Goal: Task Accomplishment & Management: Complete application form

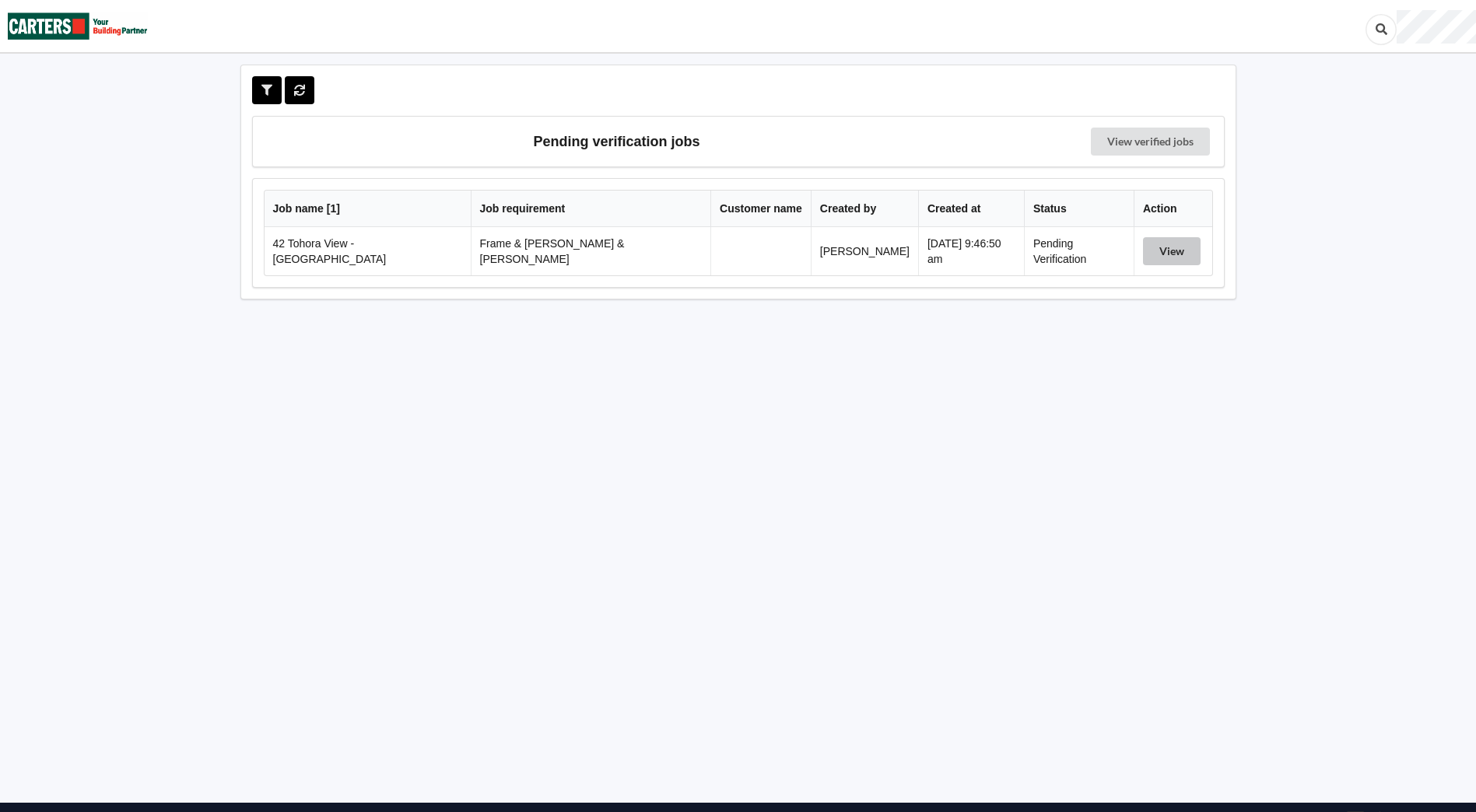
click at [1151, 242] on button "View" at bounding box center [1172, 251] width 58 height 28
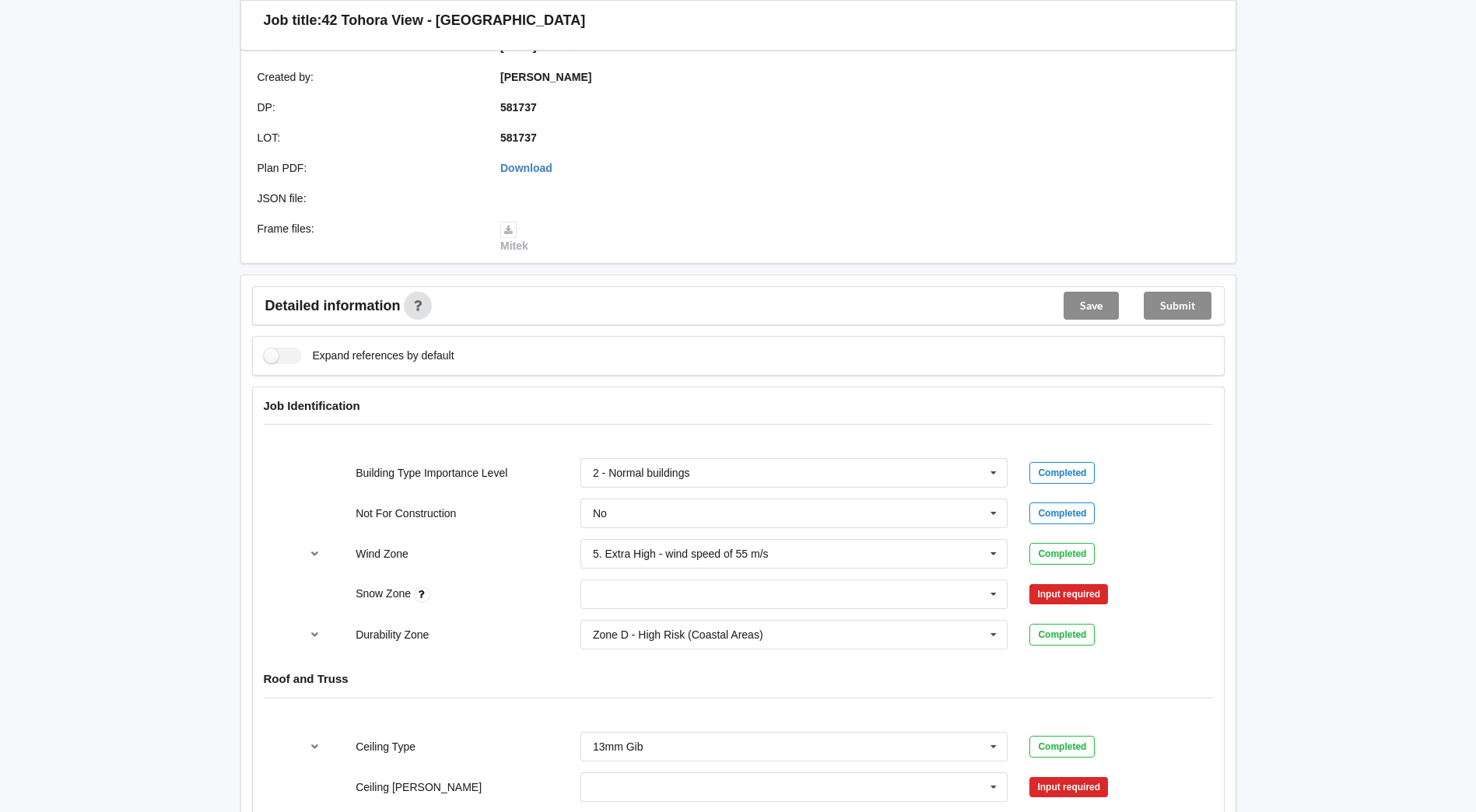
scroll to position [623, 0]
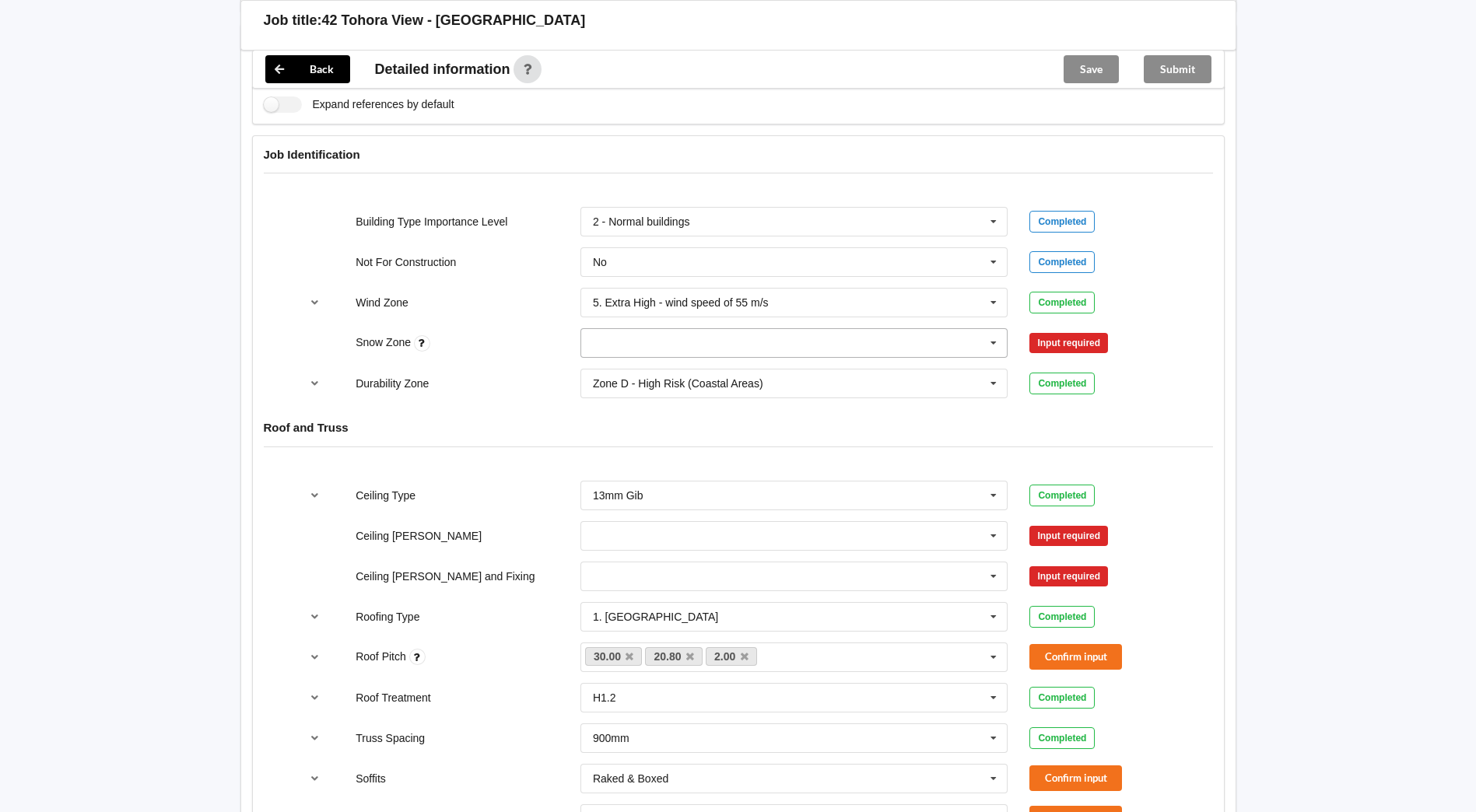
click at [997, 333] on icon at bounding box center [993, 343] width 23 height 29
click at [685, 361] on div "N0" at bounding box center [794, 371] width 427 height 29
click at [1055, 334] on button "Confirm input" at bounding box center [1075, 344] width 93 height 26
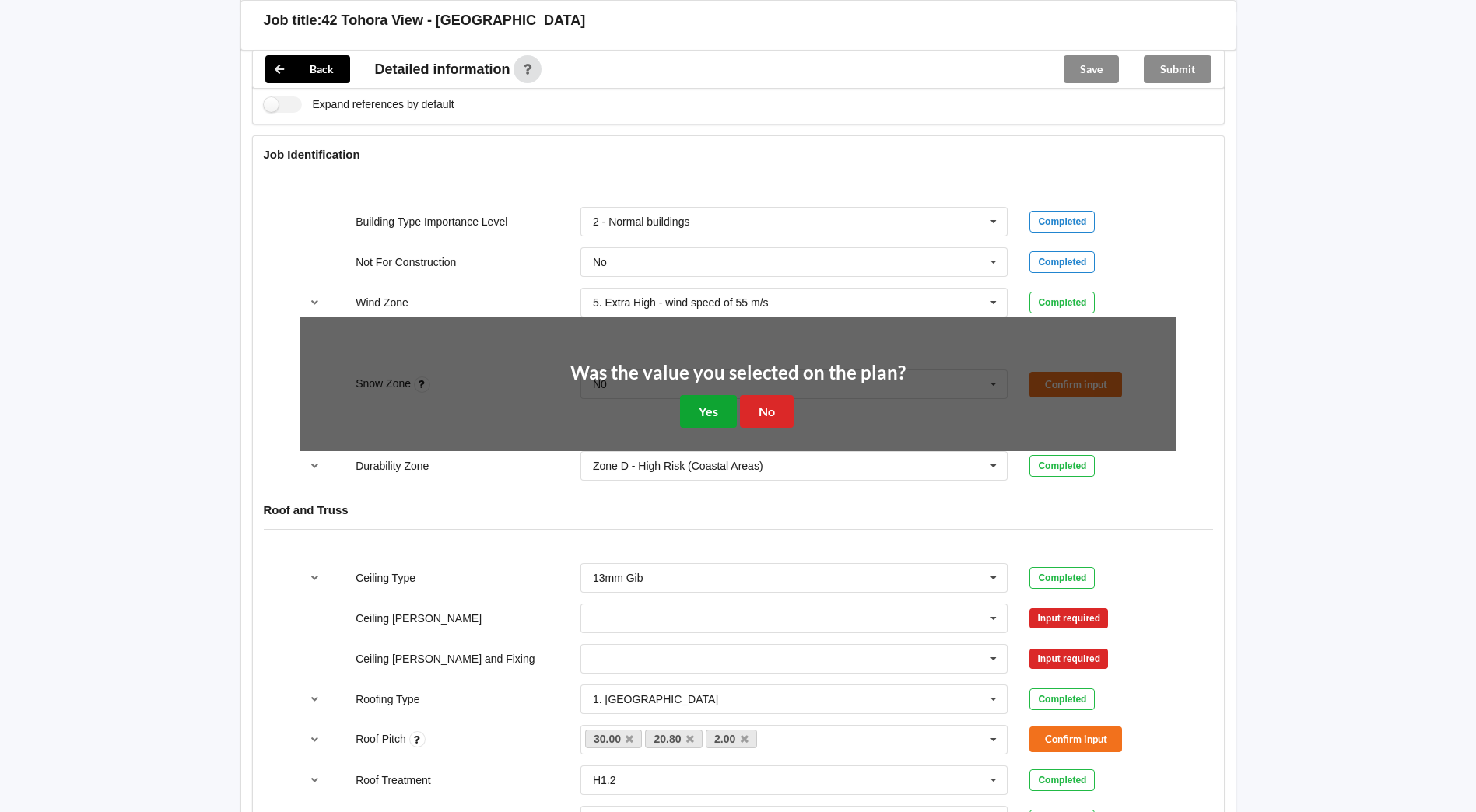
click at [693, 397] on button "Yes" at bounding box center [708, 411] width 57 height 32
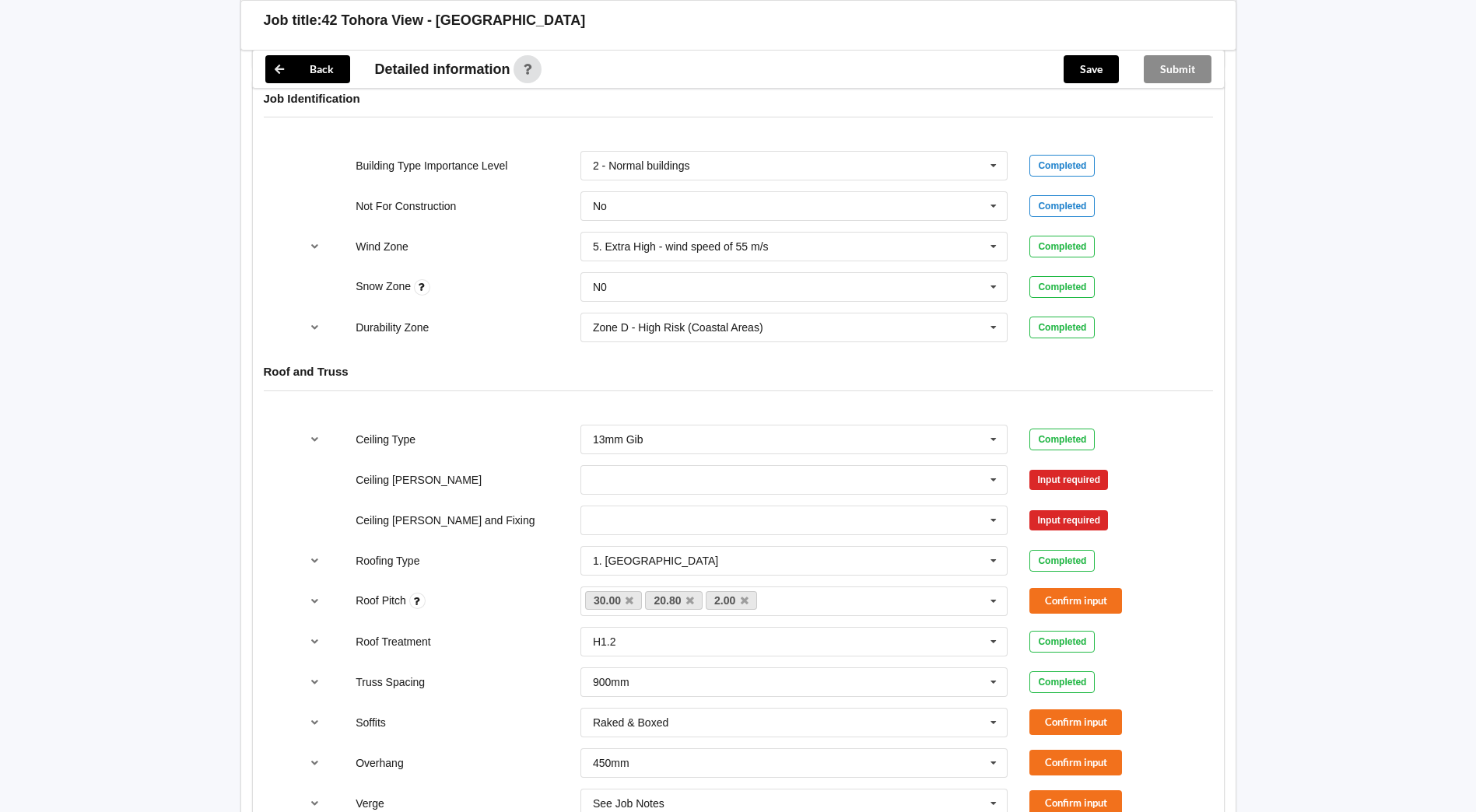
scroll to position [778, 0]
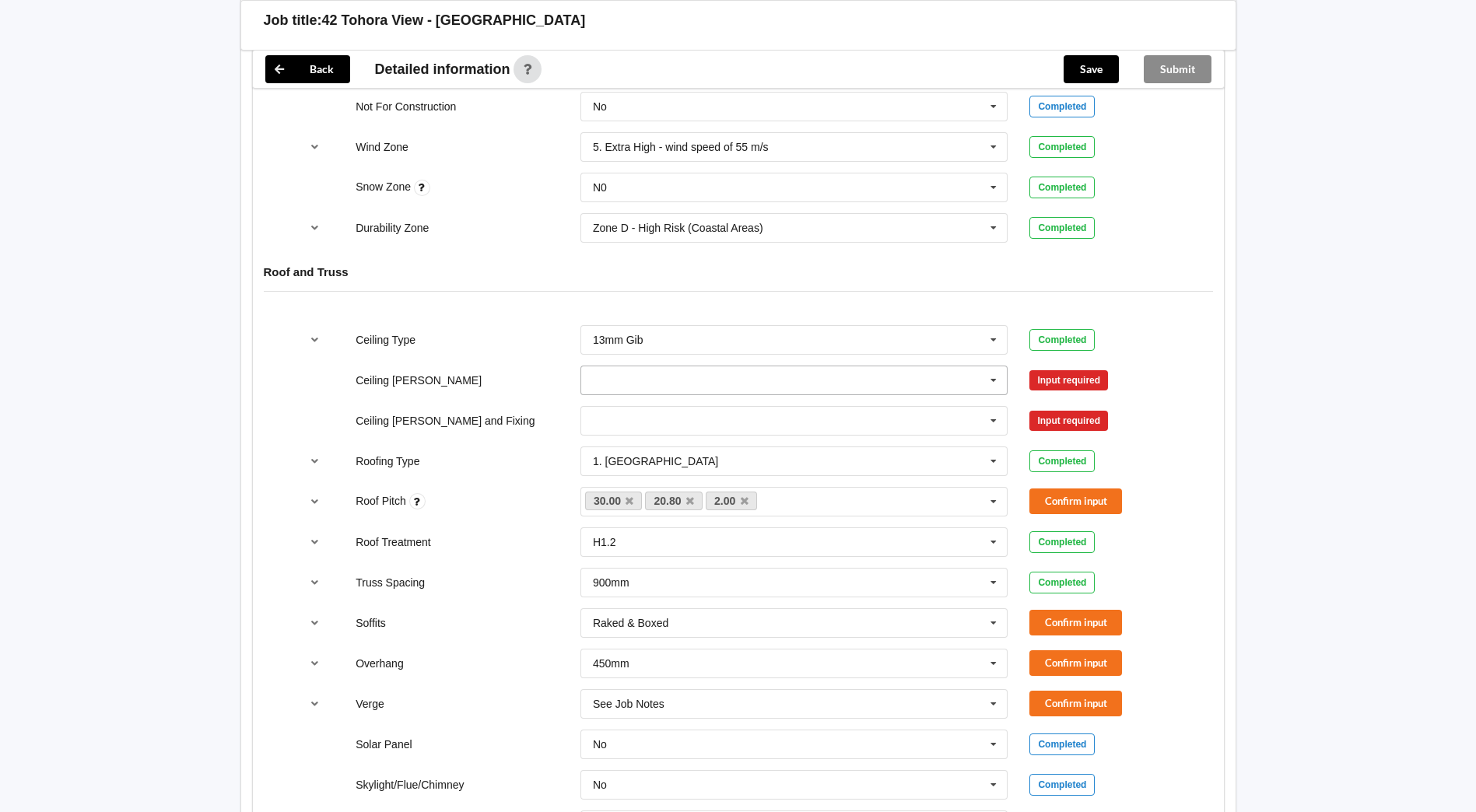
click at [678, 369] on input "text" at bounding box center [795, 381] width 427 height 28
click at [640, 452] on div "600mm" at bounding box center [794, 466] width 427 height 29
click at [605, 406] on input "text" at bounding box center [795, 420] width 427 height 28
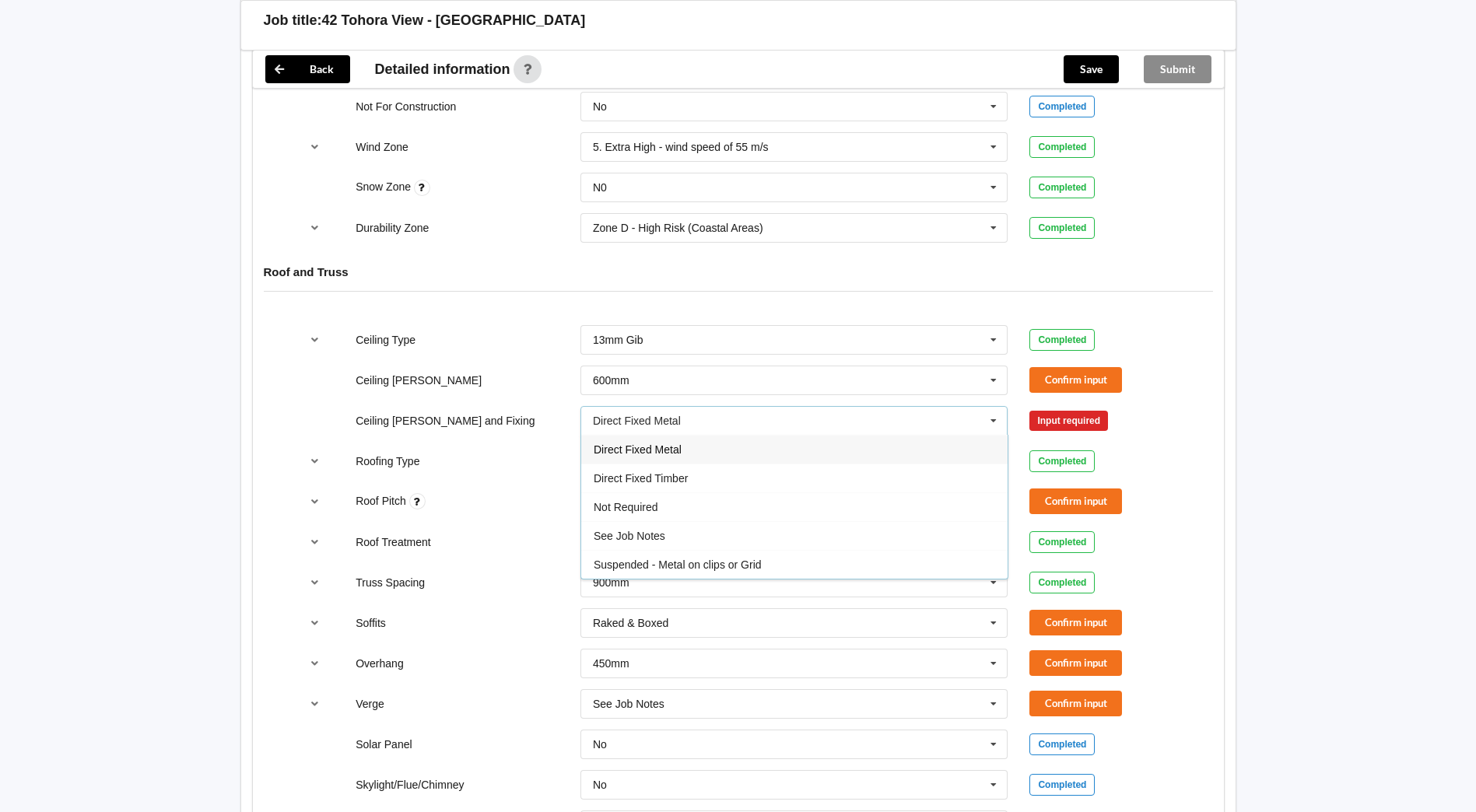
click at [612, 443] on span "Direct Fixed Metal" at bounding box center [638, 449] width 88 height 12
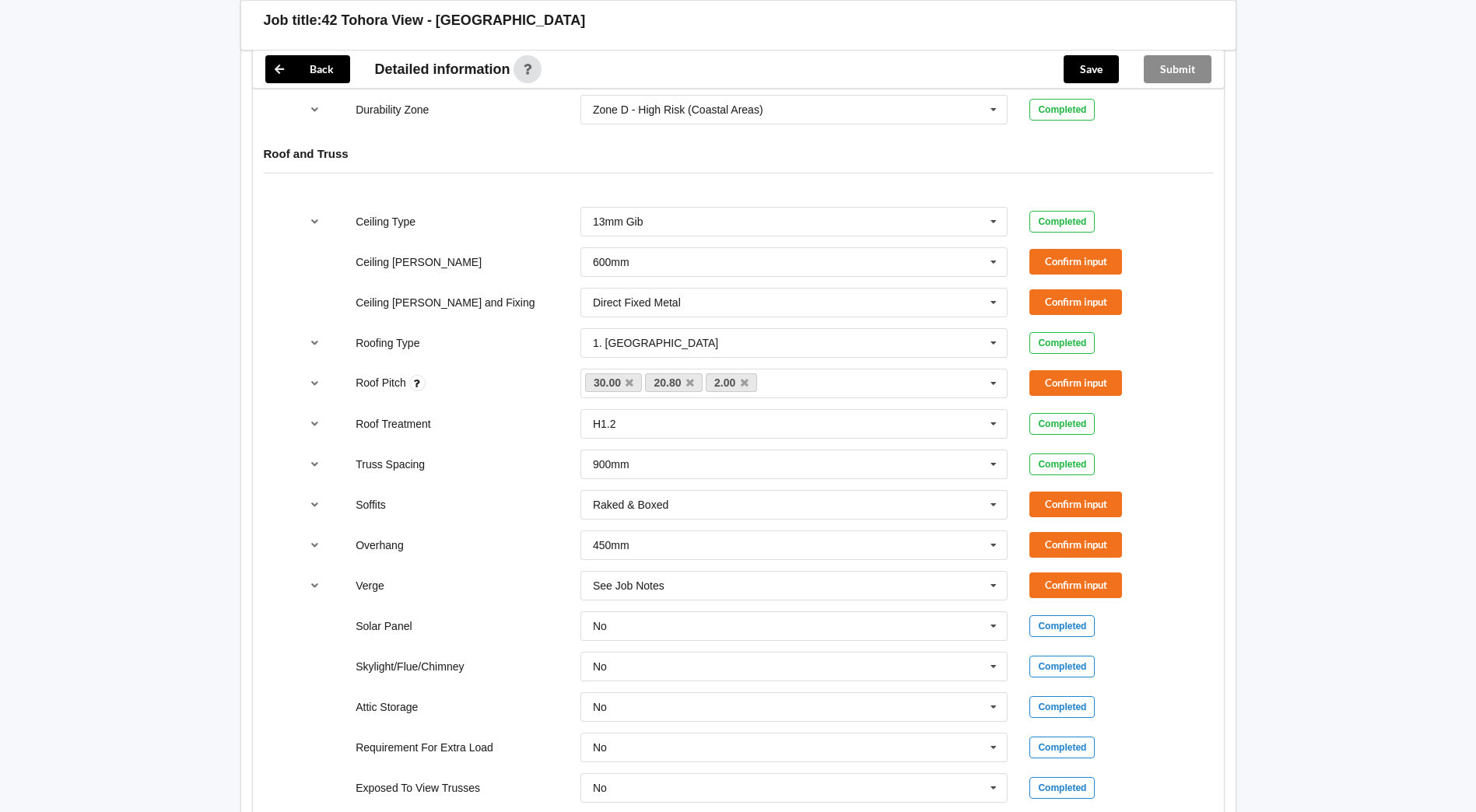
scroll to position [934, 0]
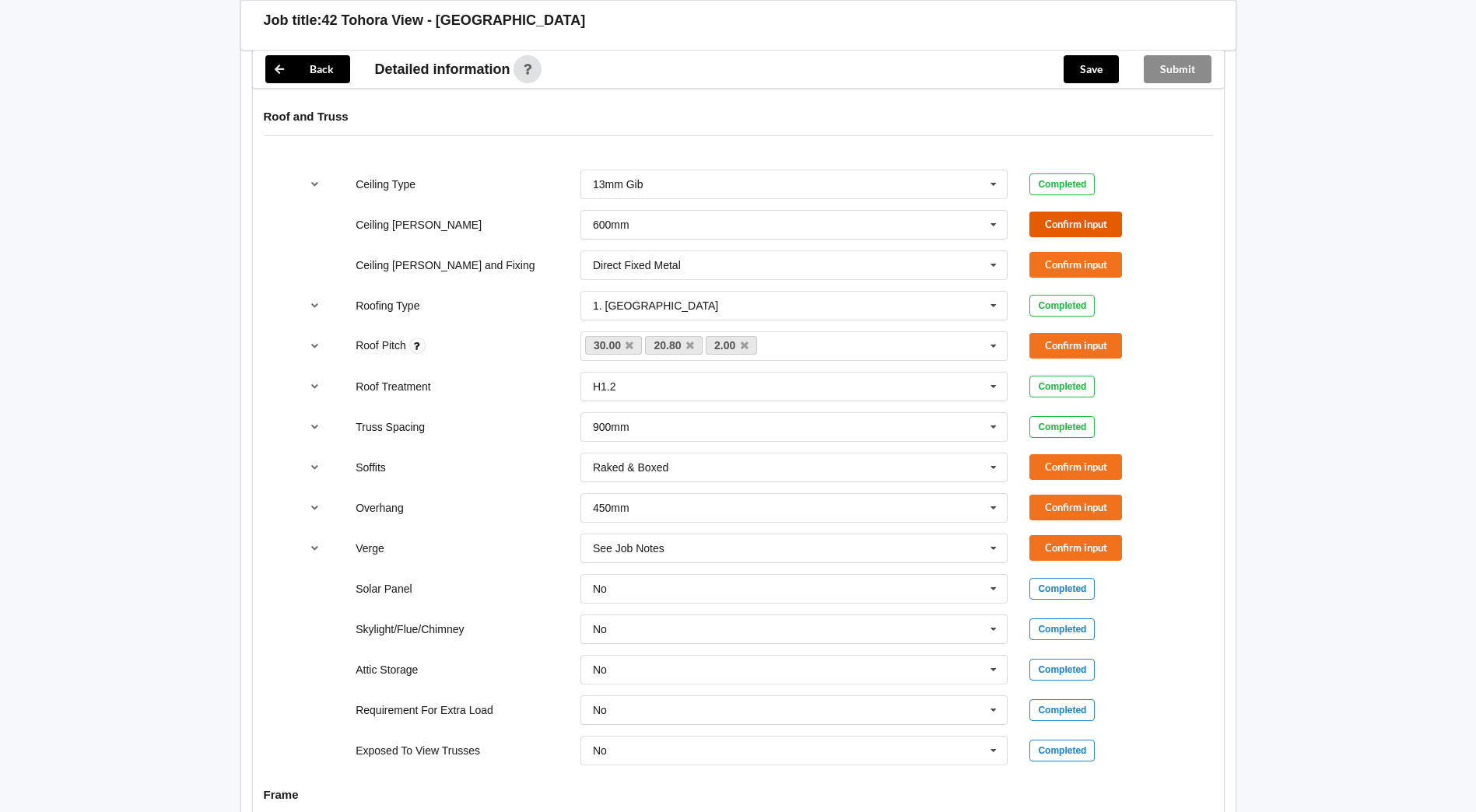
click at [1105, 211] on button "Confirm input" at bounding box center [1075, 224] width 93 height 26
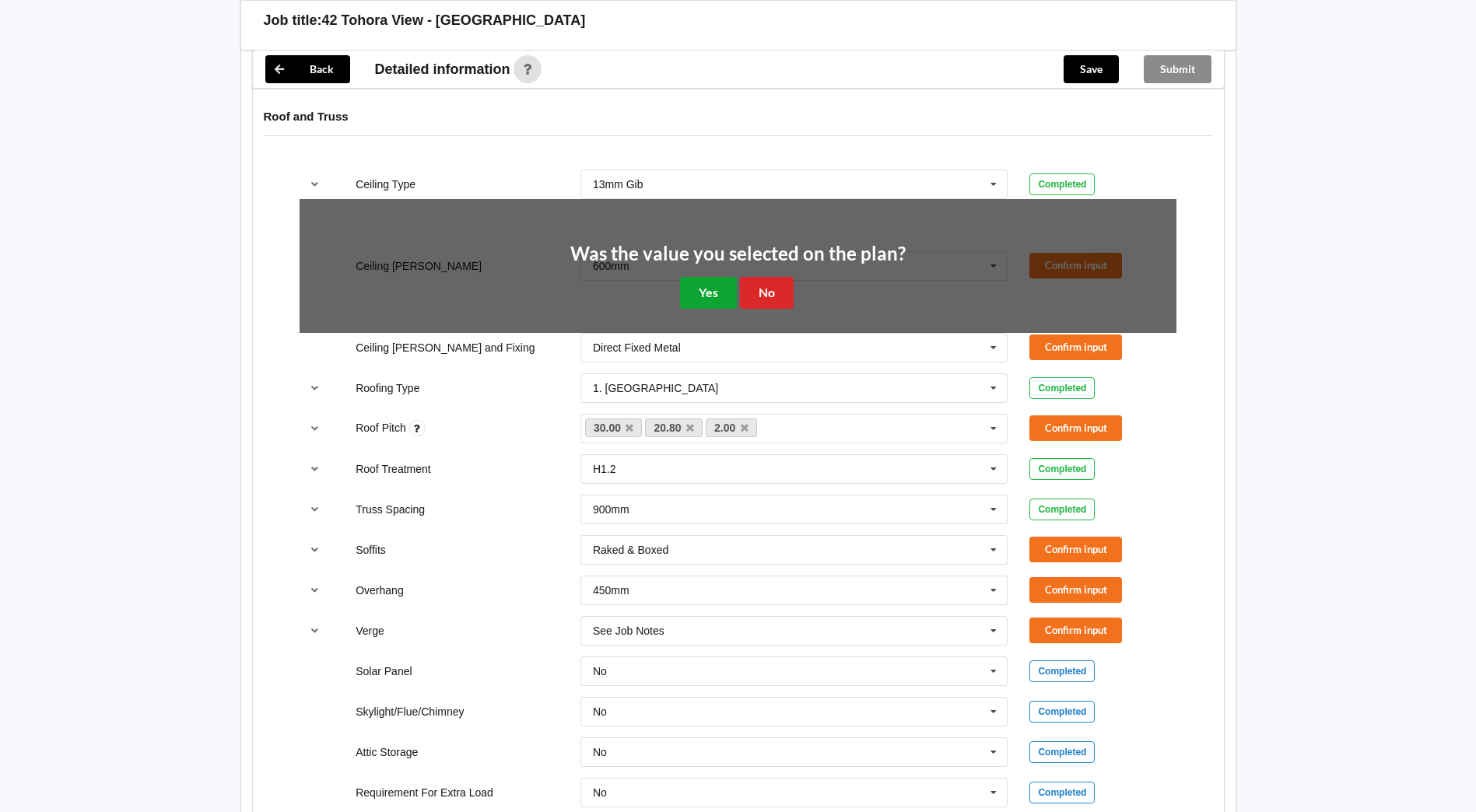
click at [700, 280] on button "Yes" at bounding box center [708, 293] width 57 height 32
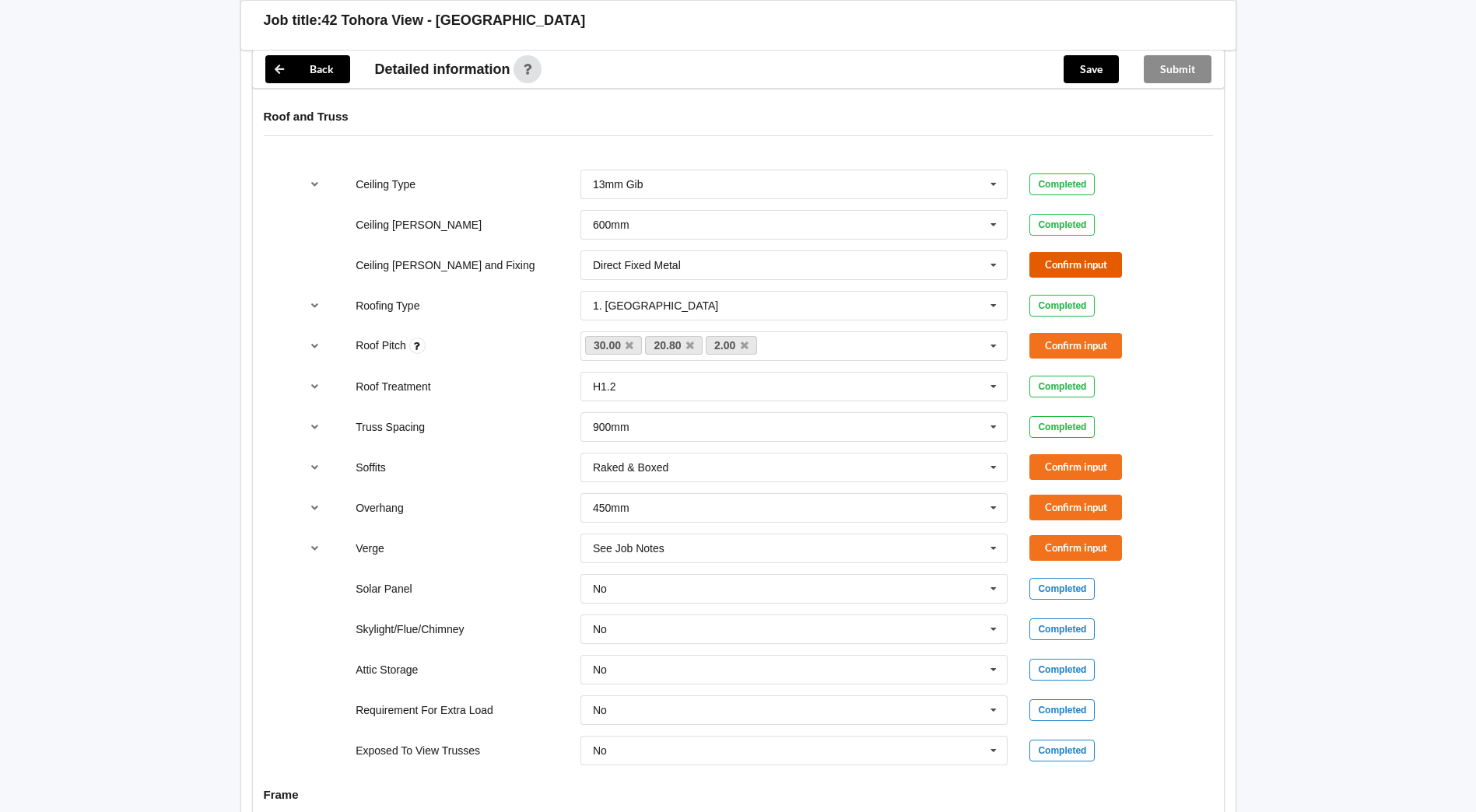
click at [1051, 252] on button "Confirm input" at bounding box center [1075, 265] width 93 height 26
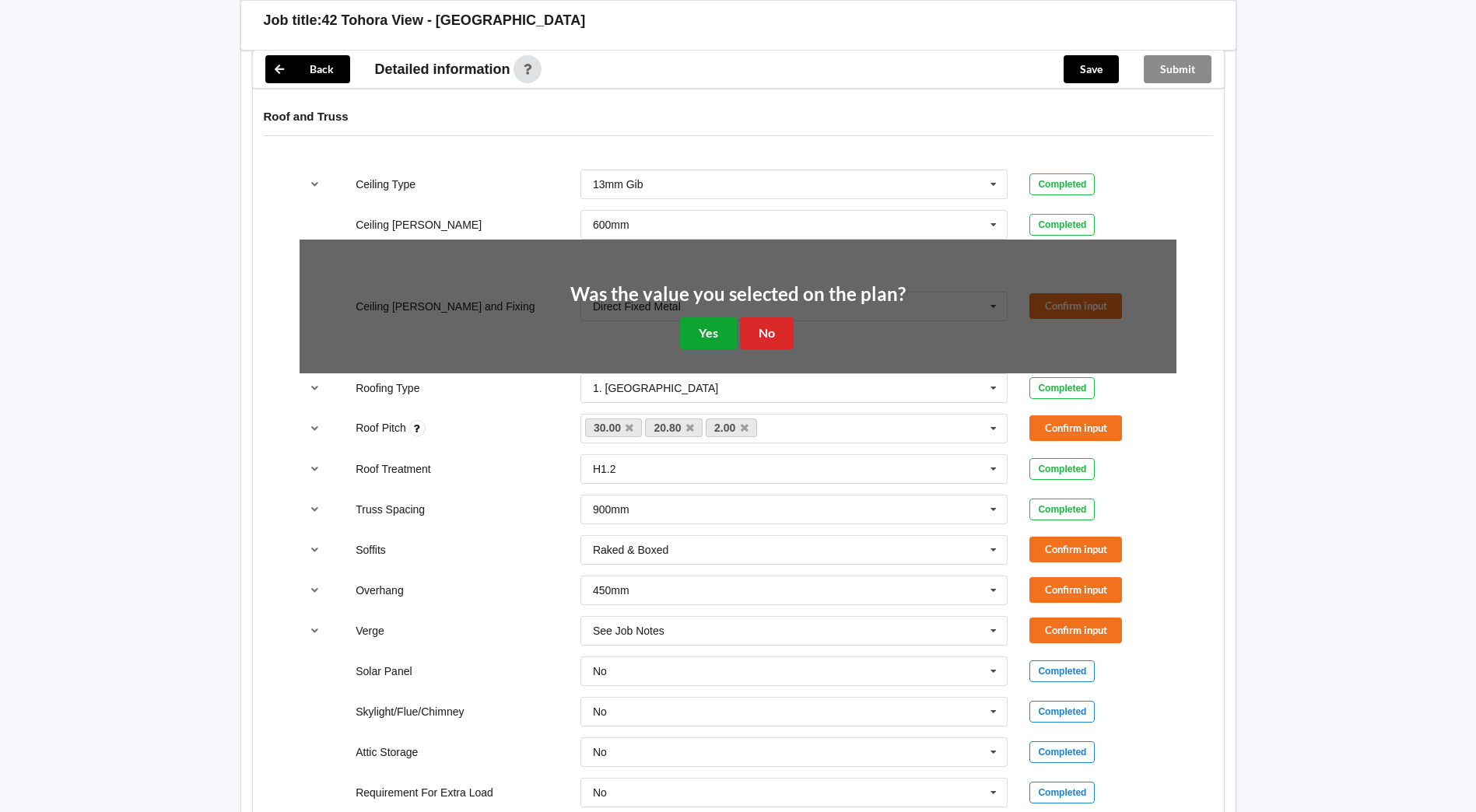
click at [700, 317] on button "Yes" at bounding box center [708, 333] width 57 height 32
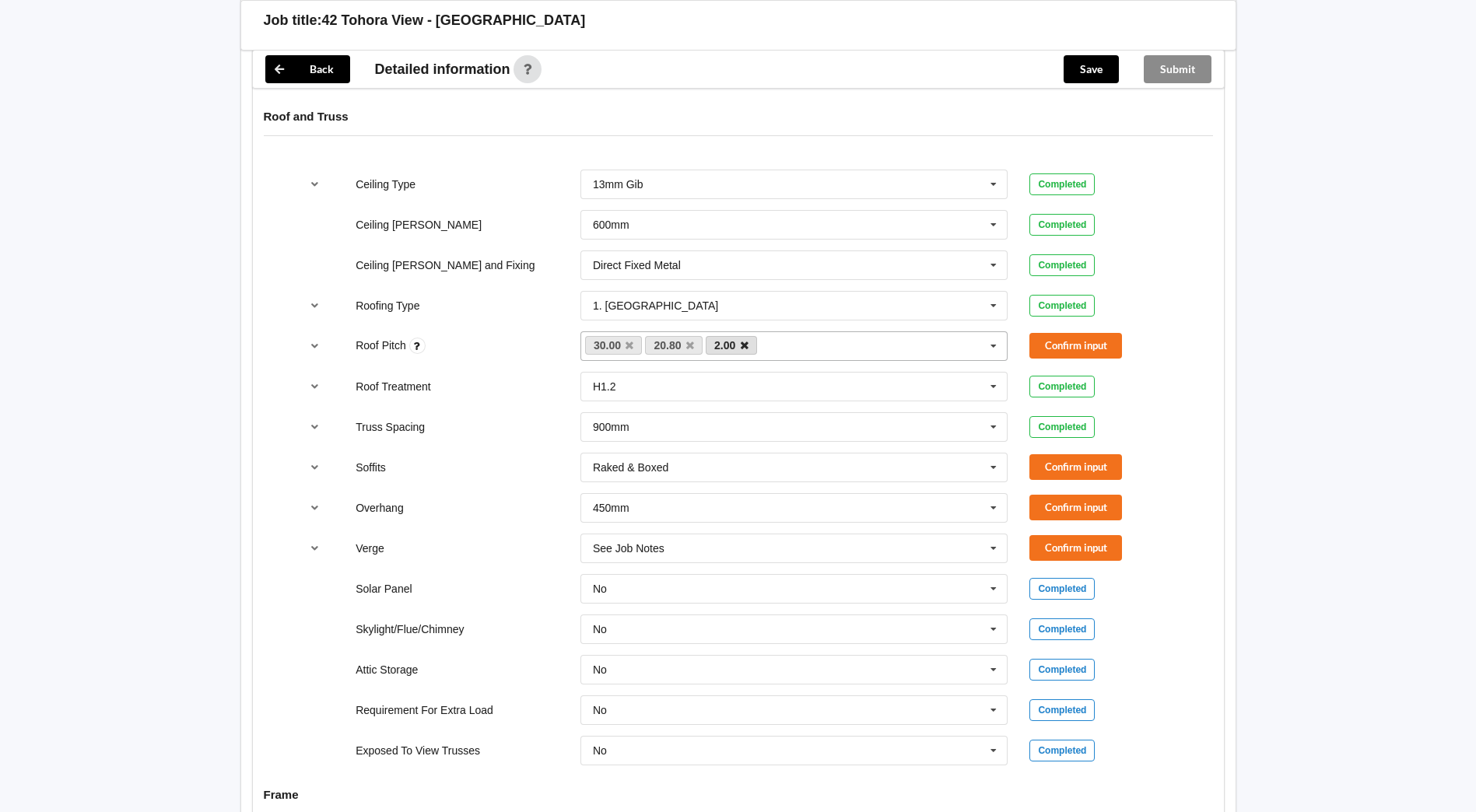
click at [742, 341] on icon at bounding box center [744, 346] width 8 height 10
click at [688, 341] on icon at bounding box center [691, 346] width 8 height 10
click at [683, 335] on div "30.00 2.00 20.80 None" at bounding box center [793, 347] width 428 height 30
type input "20"
click at [626, 369] on b "20" at bounding box center [619, 375] width 12 height 12
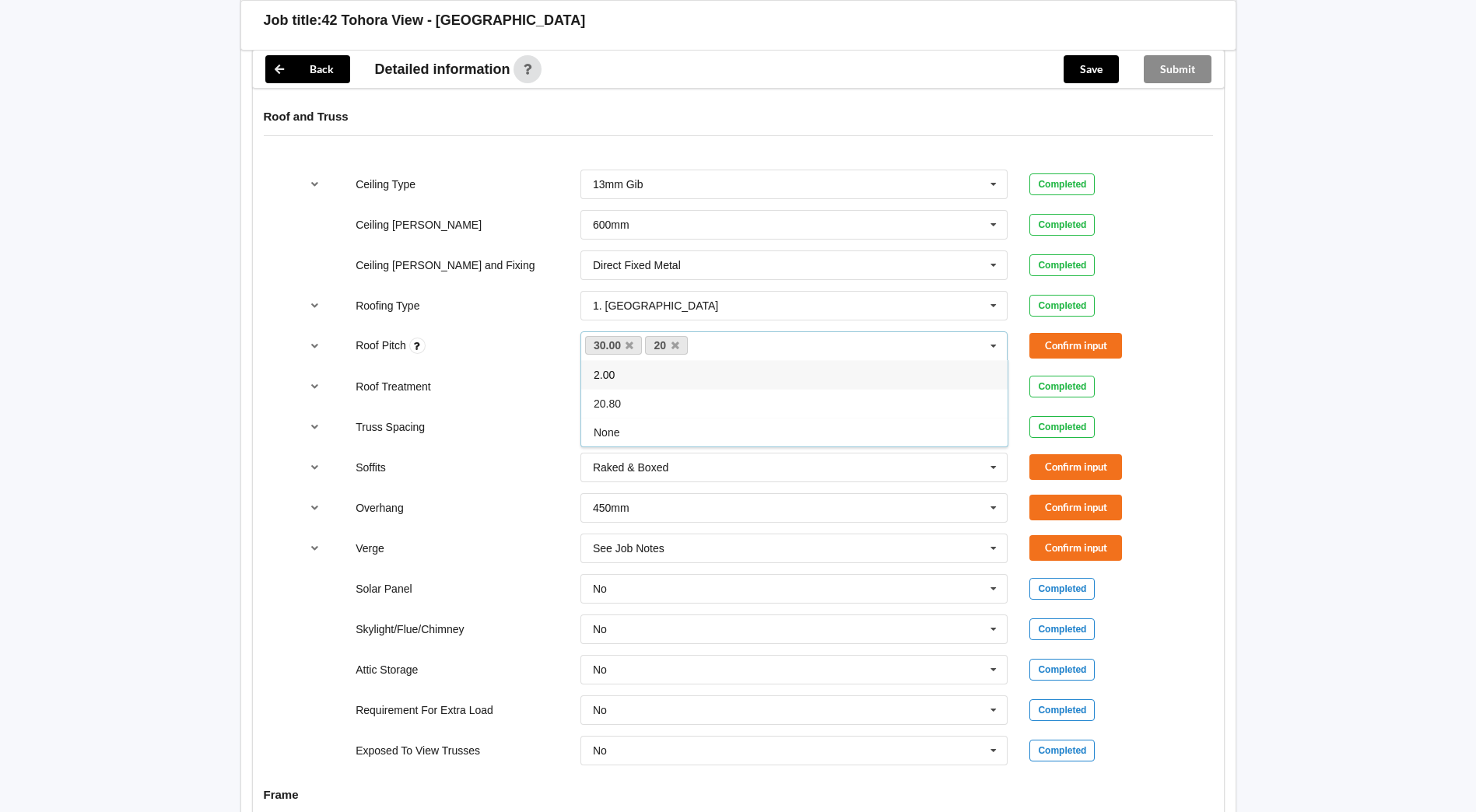
click at [715, 339] on input "text" at bounding box center [705, 345] width 24 height 13
type input "20.8"
click at [684, 360] on div "Add 20.8" at bounding box center [794, 374] width 427 height 29
click at [504, 424] on div "Truss Spacing 900mm 900mm 1200mm See Job Notes Completed" at bounding box center [738, 427] width 899 height 52
click at [1106, 333] on button "Confirm input" at bounding box center [1075, 346] width 93 height 26
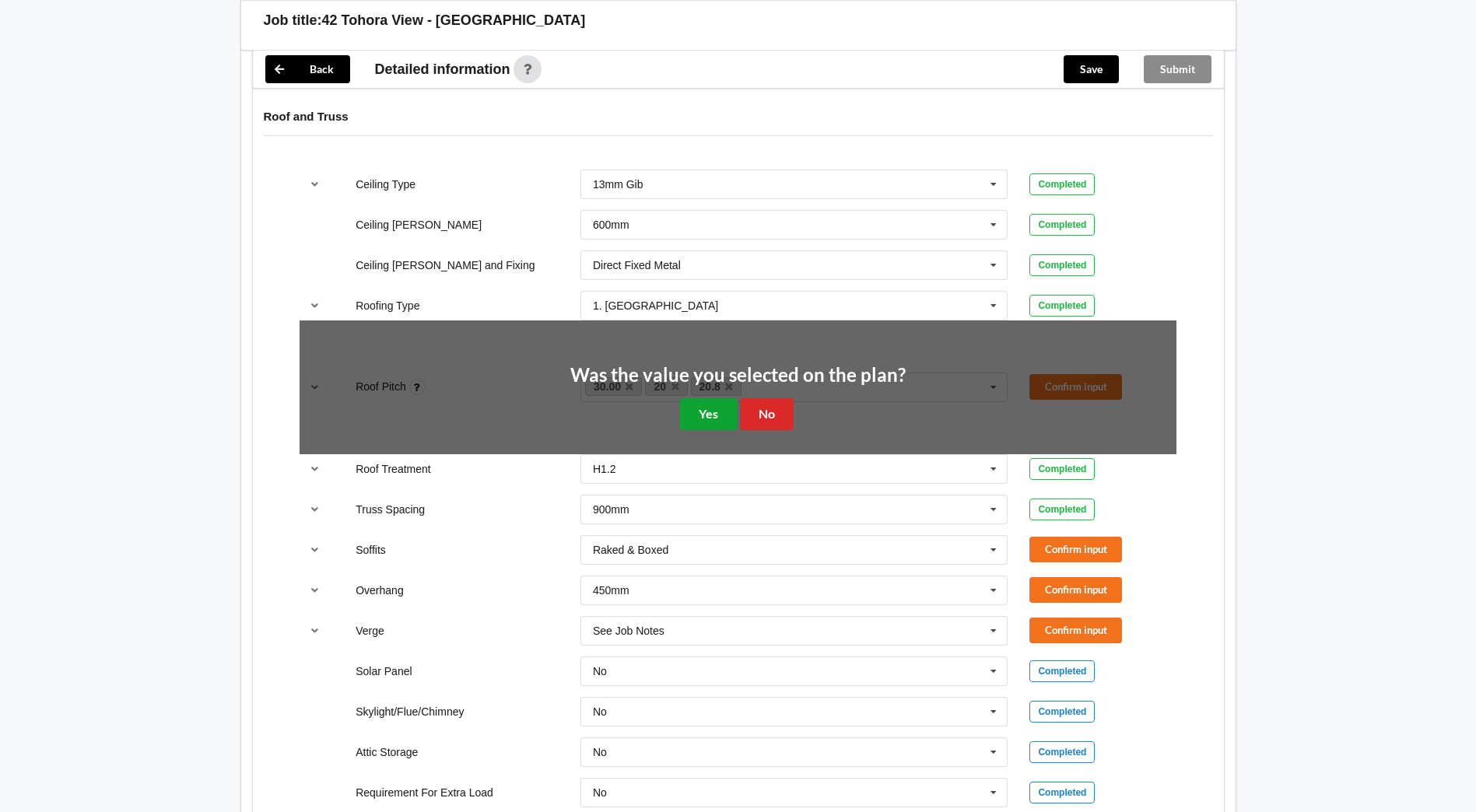
click at [697, 406] on button "Yes" at bounding box center [708, 414] width 57 height 32
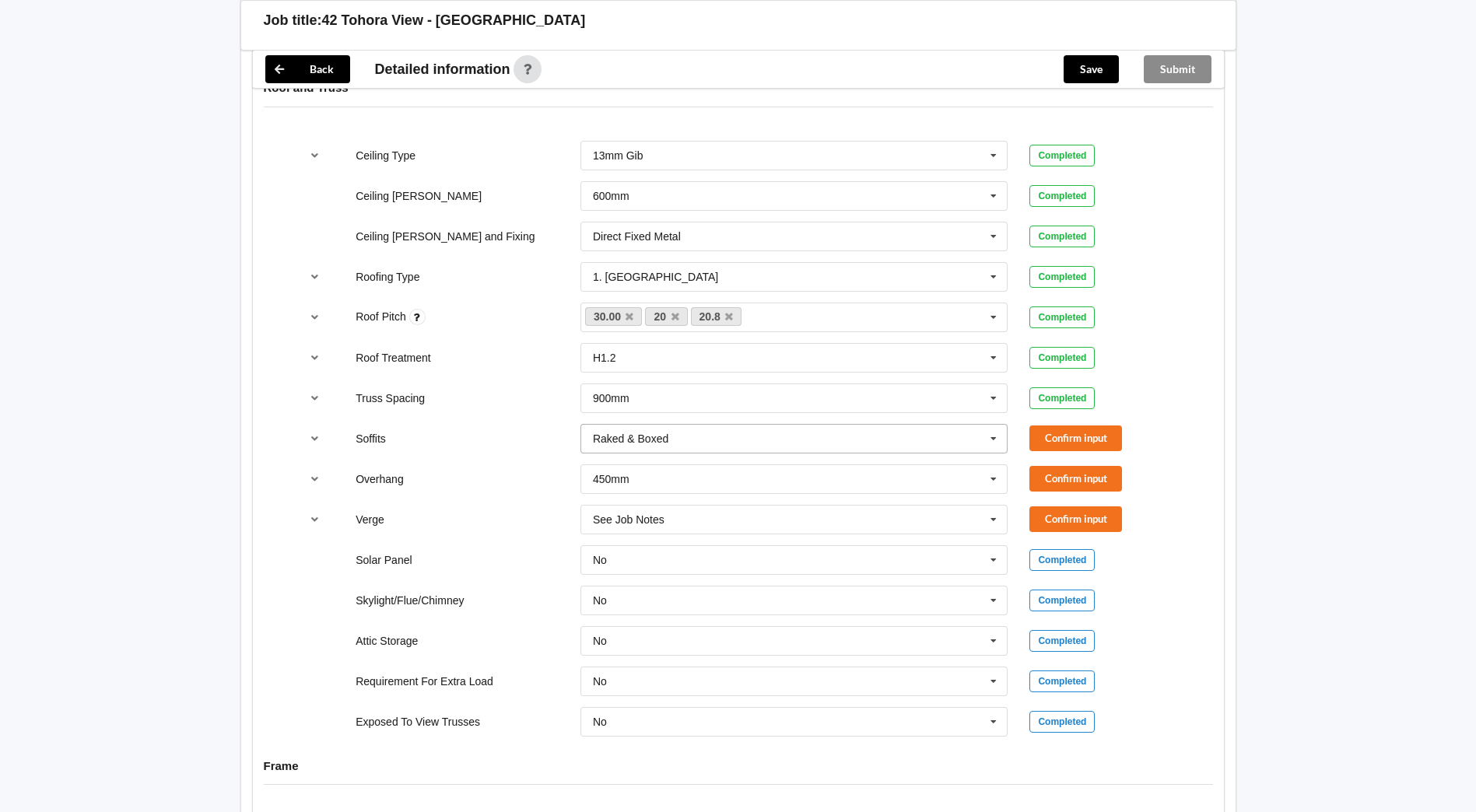
scroll to position [1011, 0]
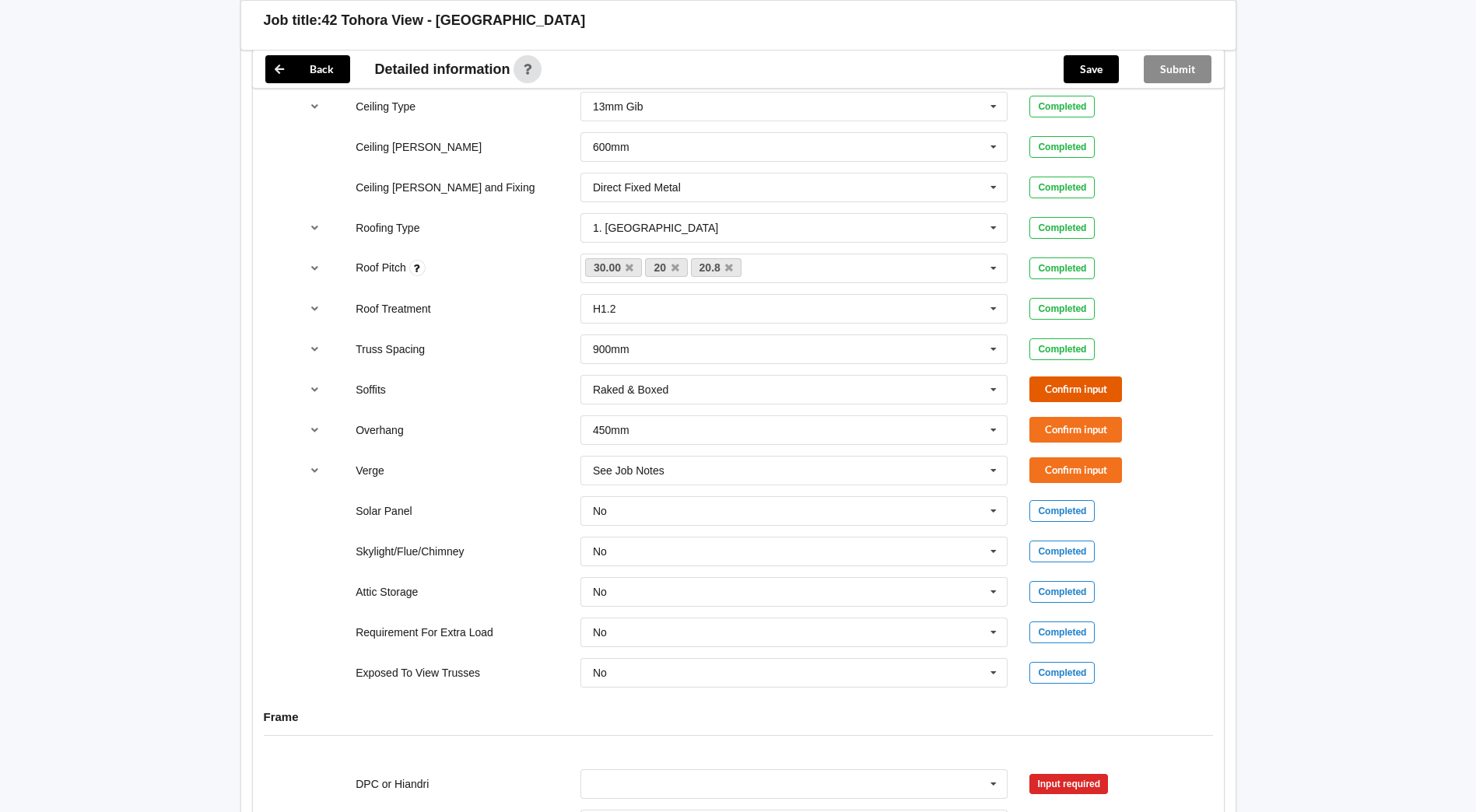
click at [1062, 377] on button "Confirm input" at bounding box center [1075, 390] width 93 height 26
click at [1062, 416] on button "Confirm input" at bounding box center [1075, 429] width 93 height 26
click at [1067, 457] on button "Confirm input" at bounding box center [1075, 470] width 93 height 26
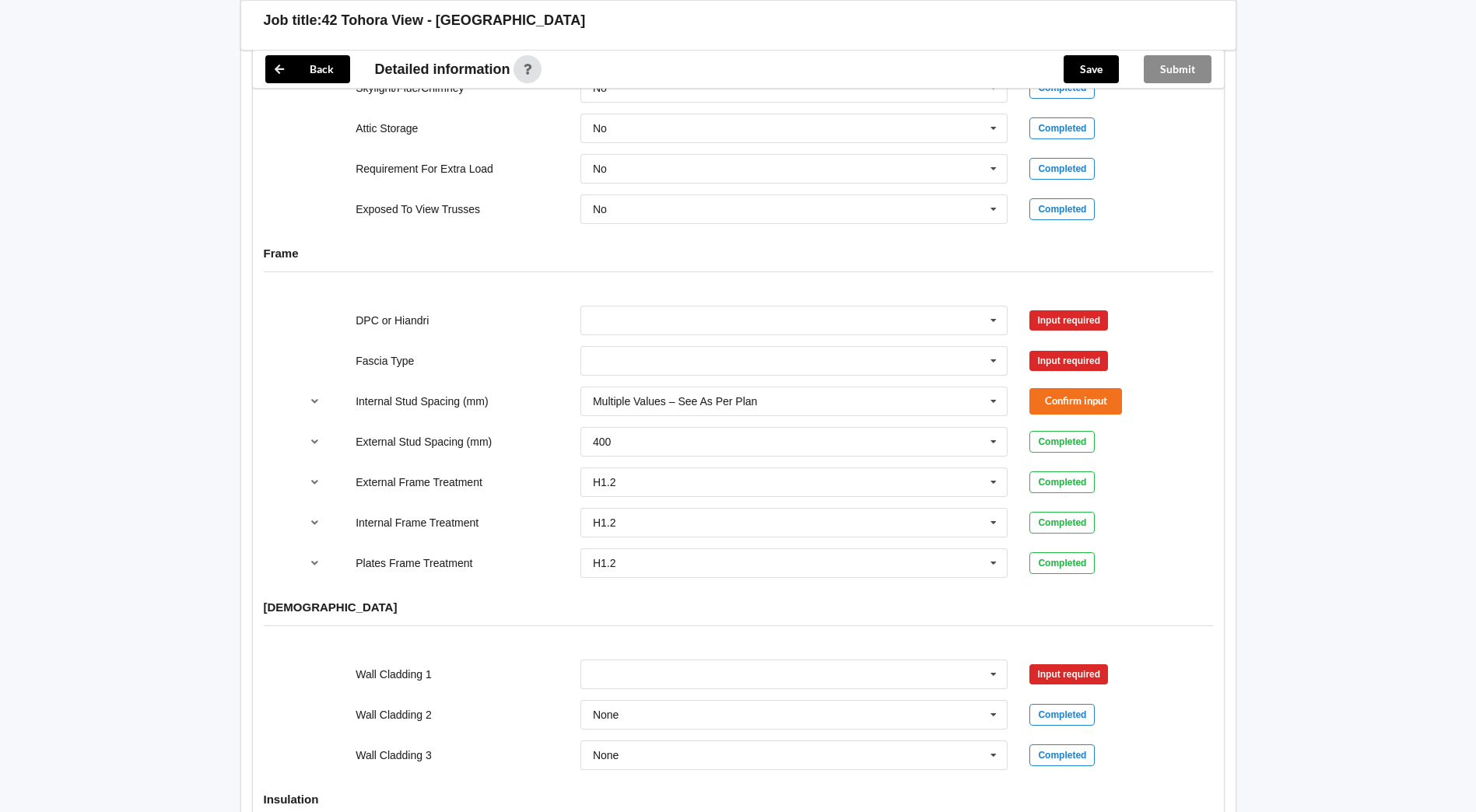
scroll to position [1478, 0]
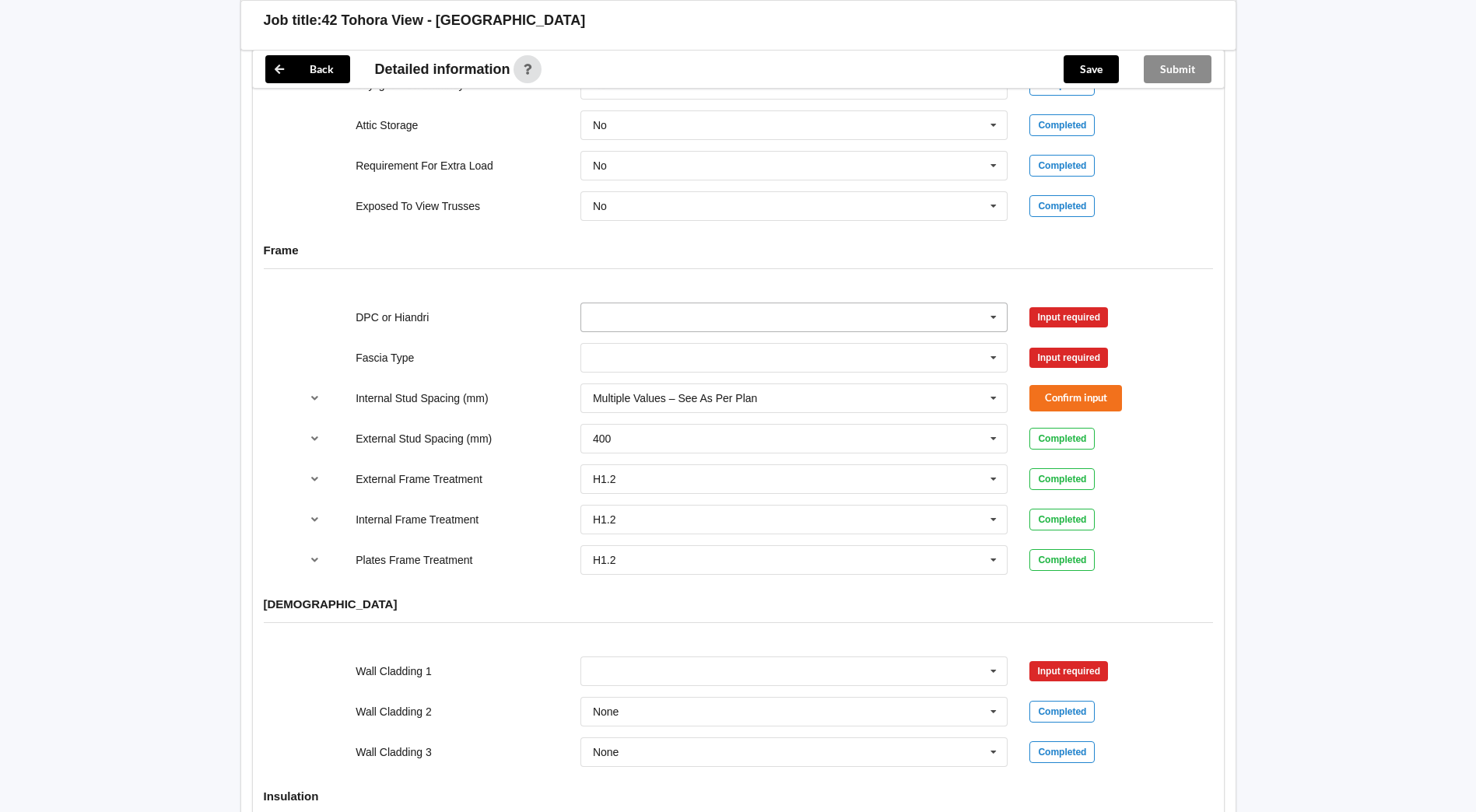
click at [996, 304] on icon at bounding box center [993, 317] width 23 height 29
click at [732, 334] on div "DPC Fitted" at bounding box center [794, 346] width 427 height 29
click at [1083, 304] on button "Confirm input" at bounding box center [1075, 317] width 93 height 26
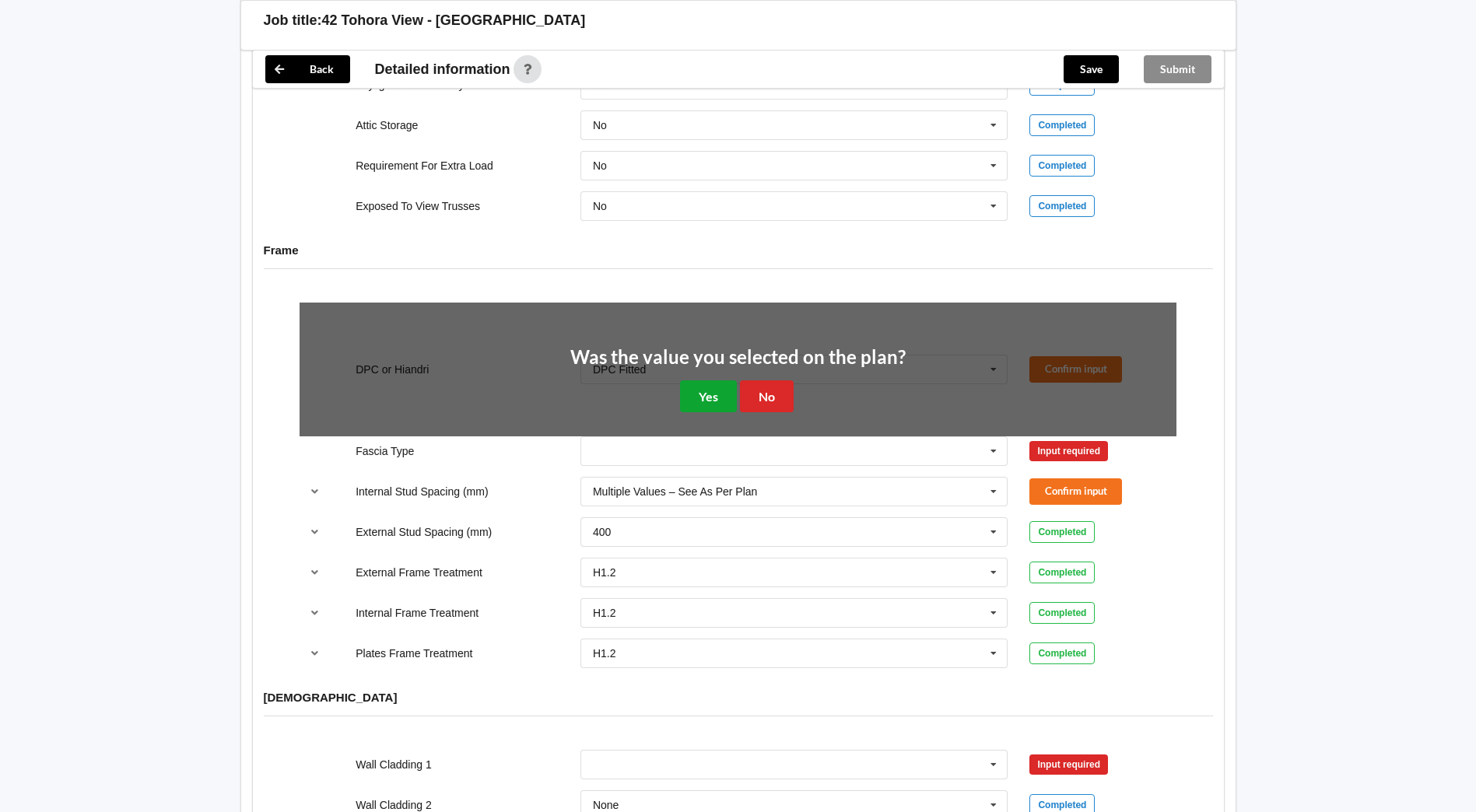
click at [712, 381] on button "Yes" at bounding box center [708, 397] width 57 height 32
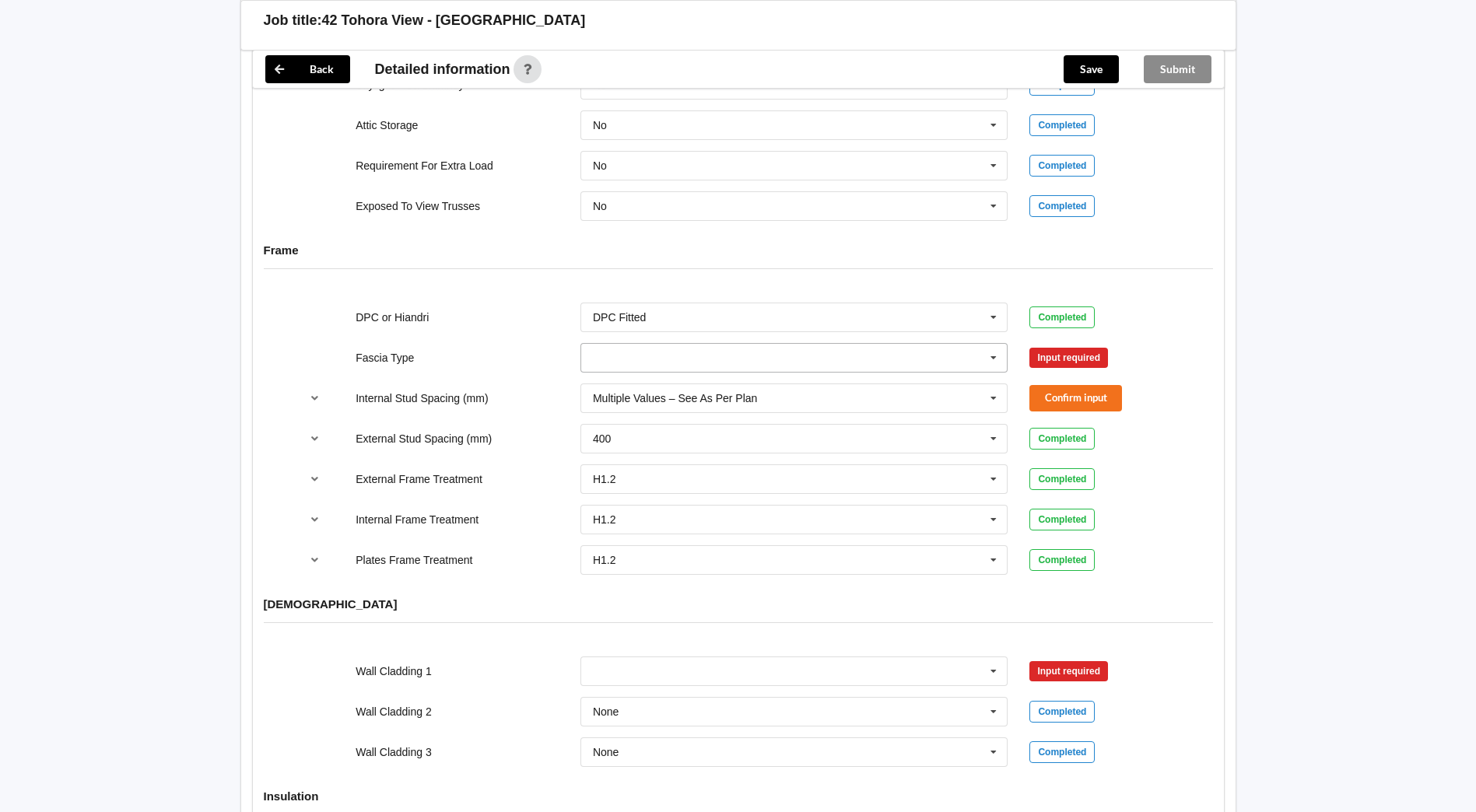
click at [996, 349] on icon at bounding box center [993, 358] width 23 height 29
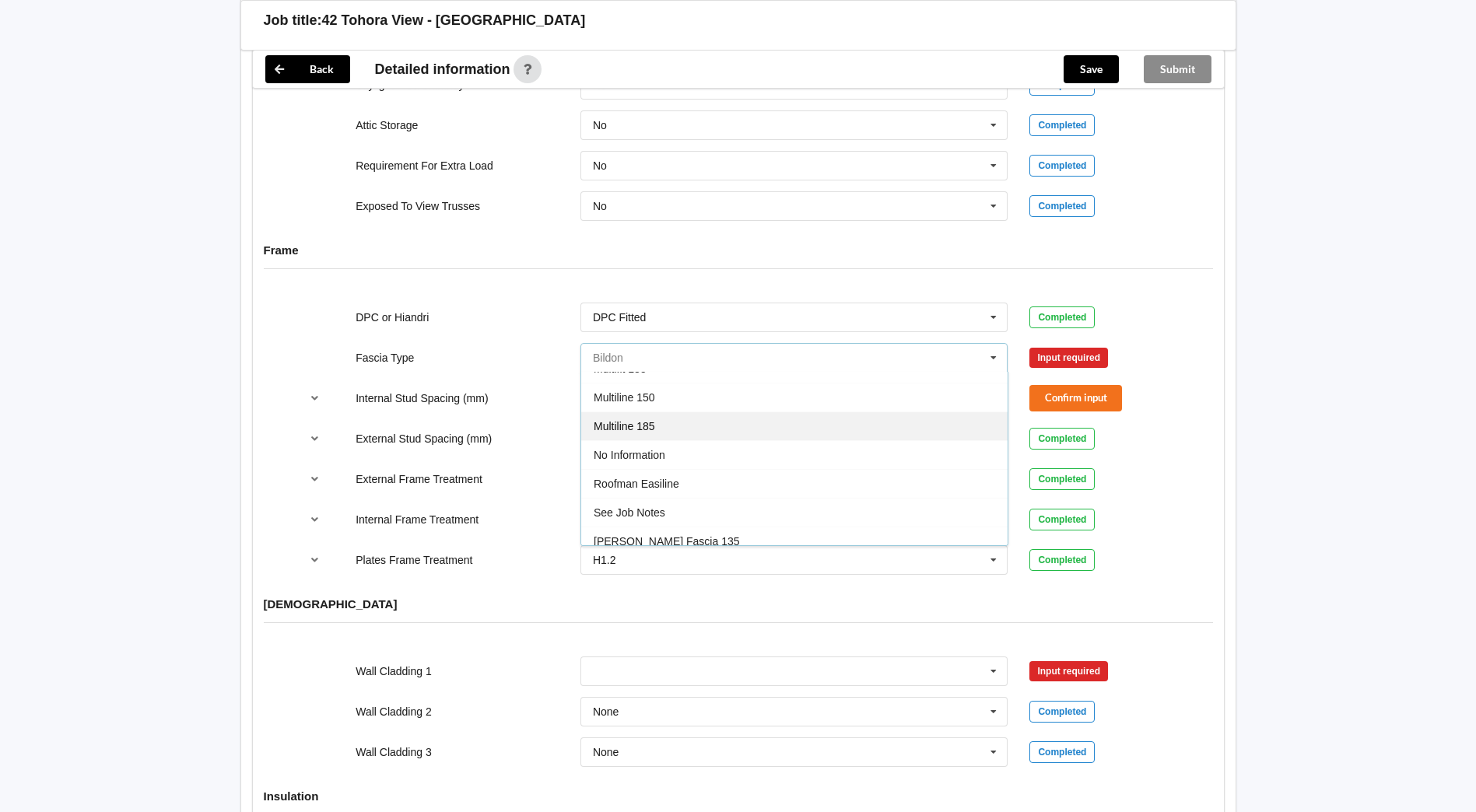
scroll to position [517, 0]
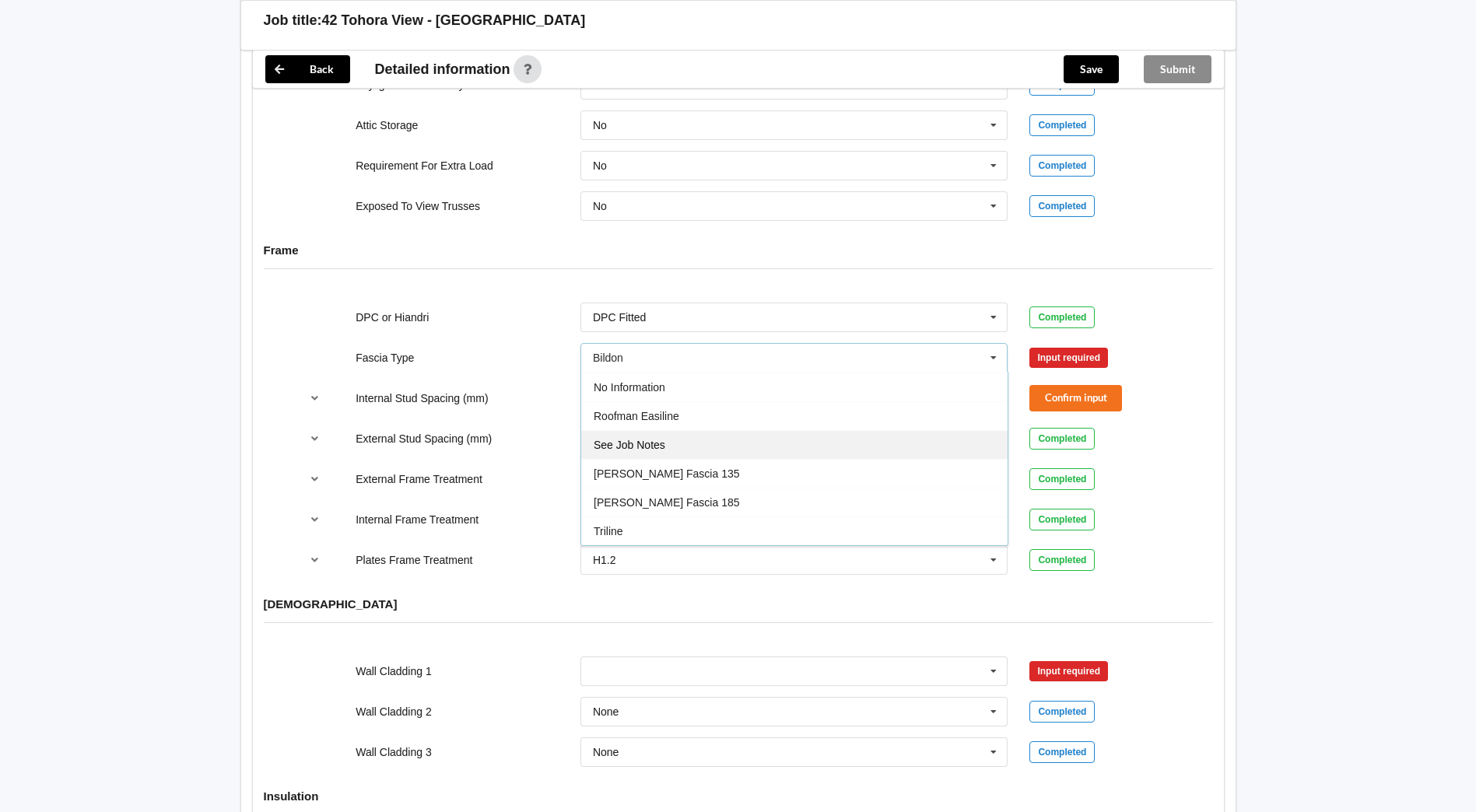
click at [682, 434] on div "See Job Notes" at bounding box center [794, 444] width 427 height 29
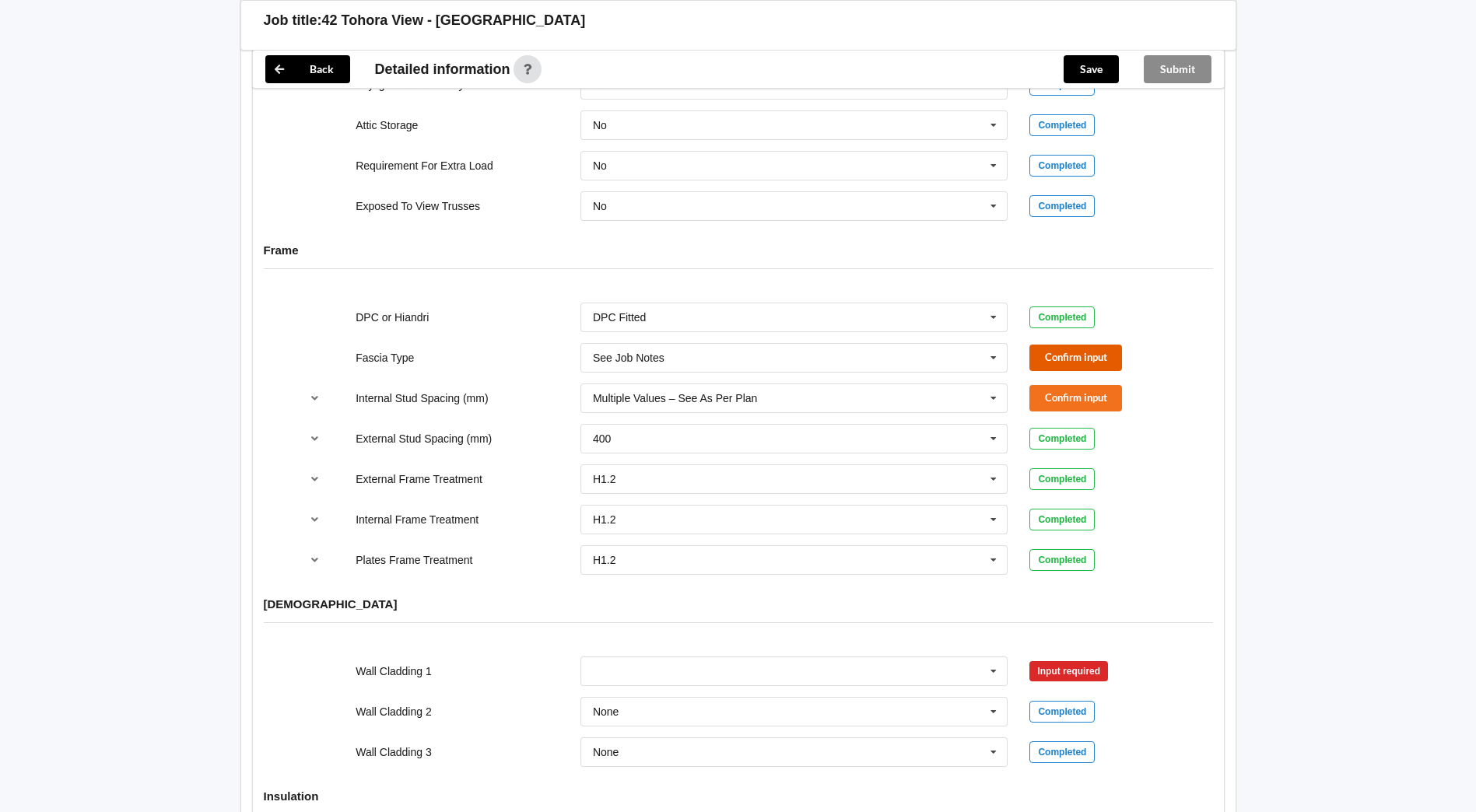
click at [1080, 345] on button "Confirm input" at bounding box center [1075, 358] width 93 height 26
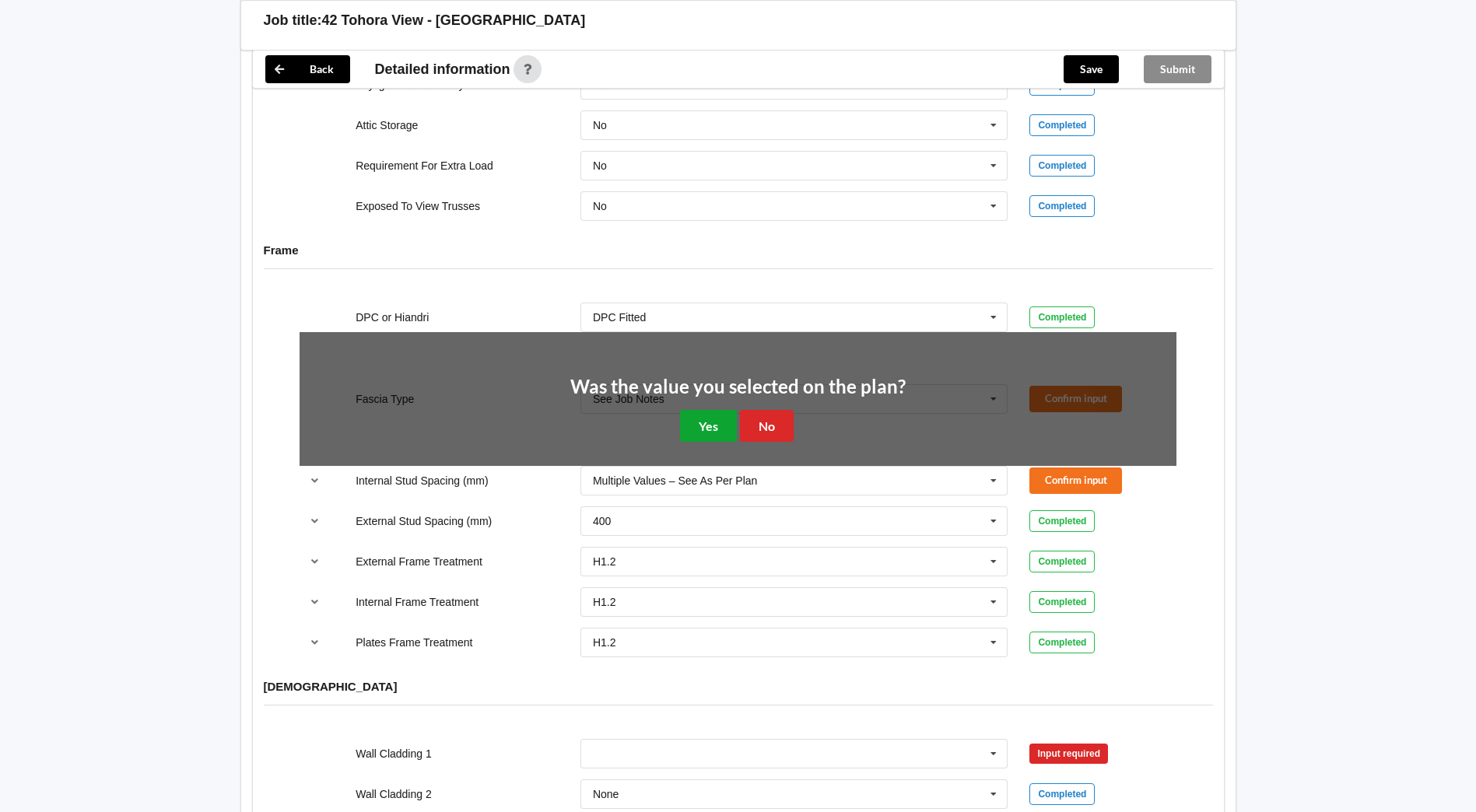
click at [715, 409] on button "Yes" at bounding box center [708, 425] width 57 height 32
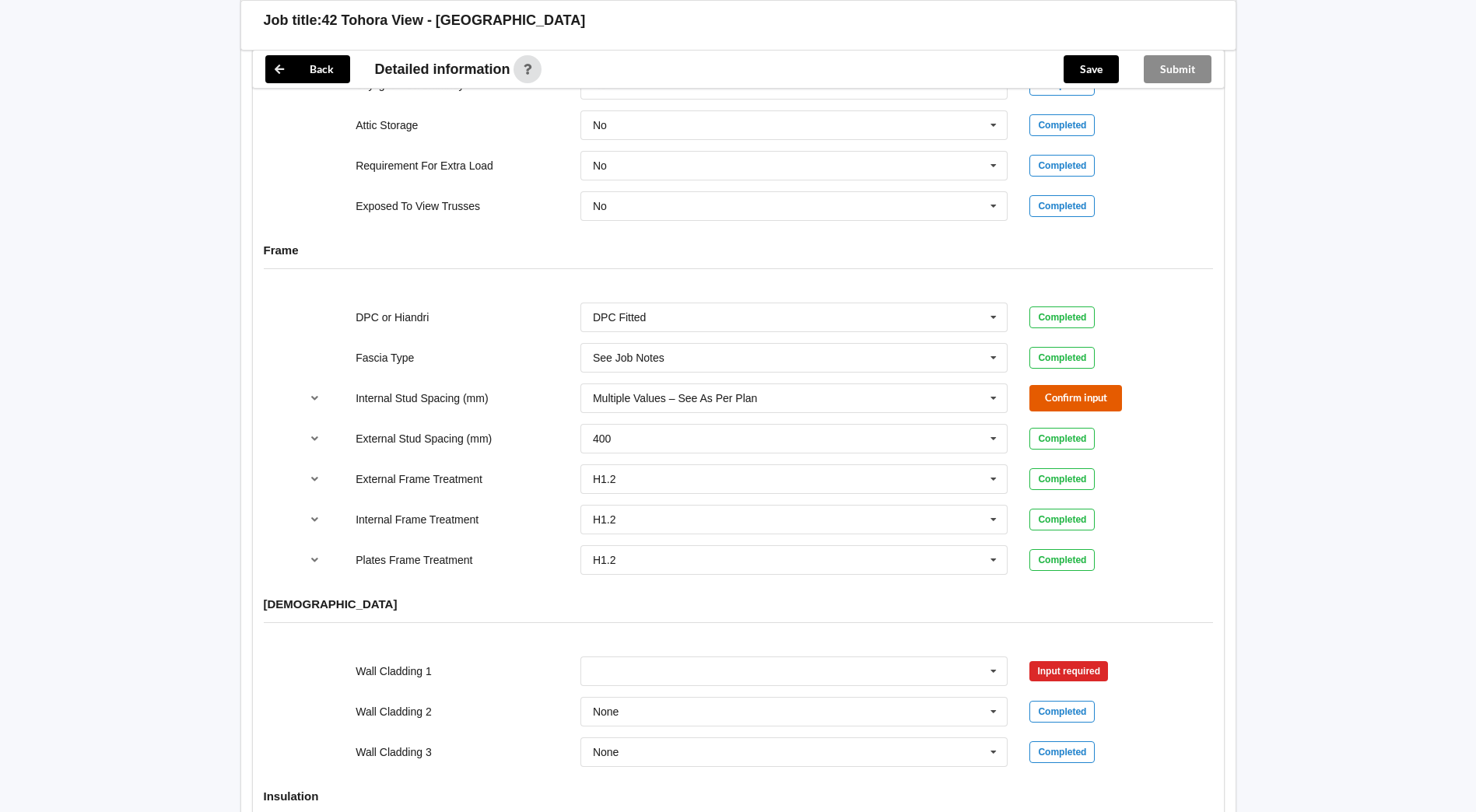
click at [1083, 385] on button "Confirm input" at bounding box center [1075, 398] width 93 height 26
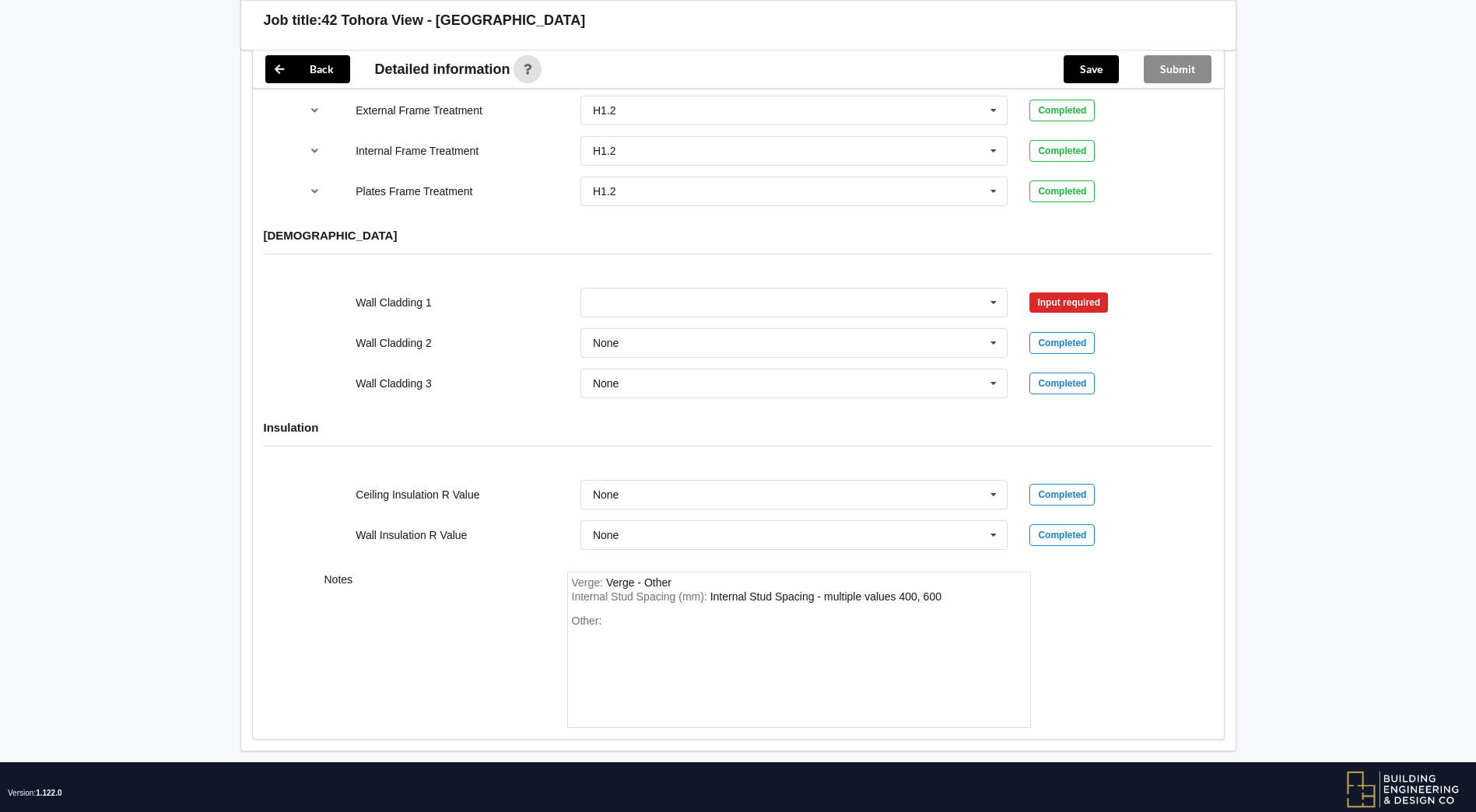
scroll to position [1859, 0]
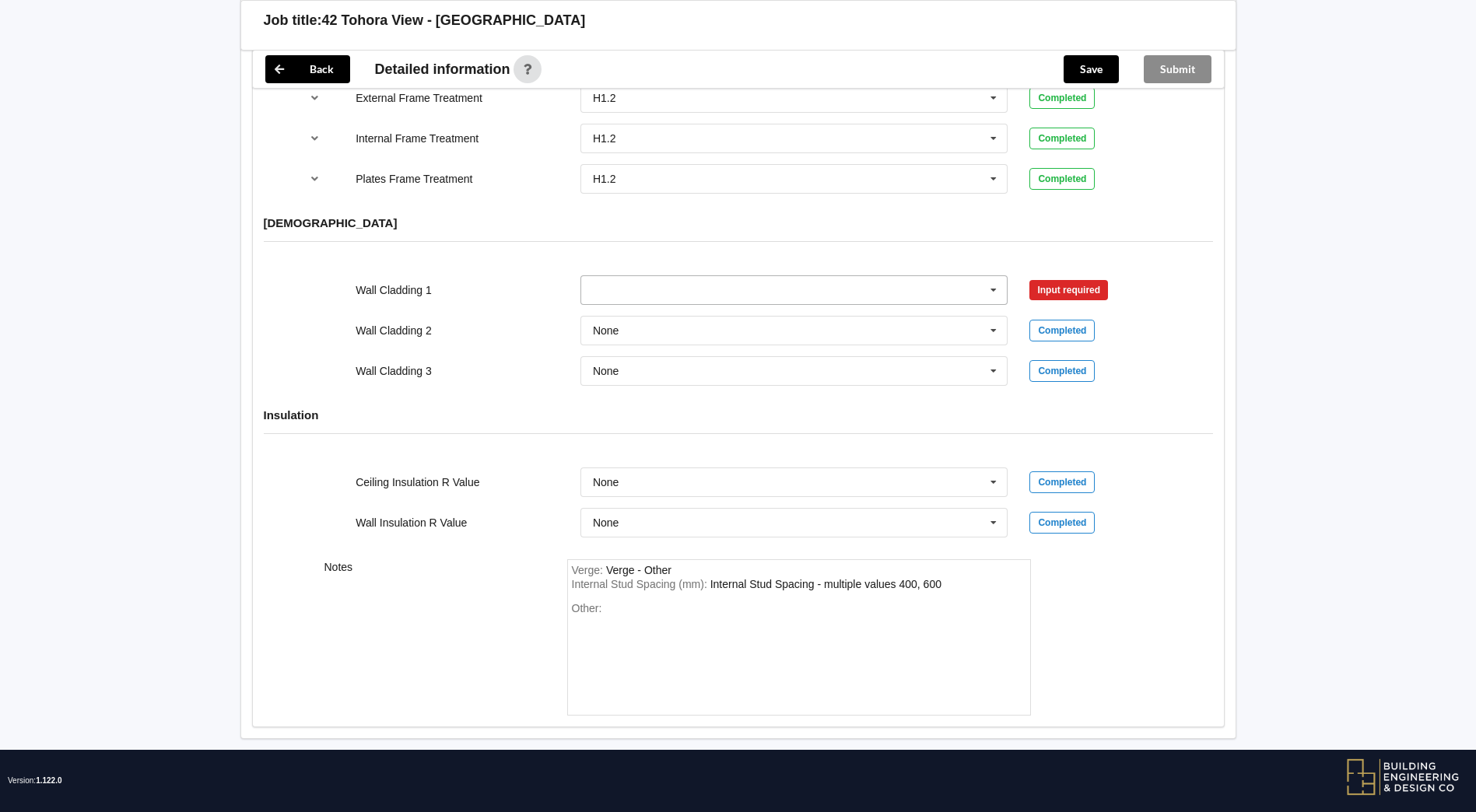
click at [1002, 279] on icon at bounding box center [993, 290] width 23 height 29
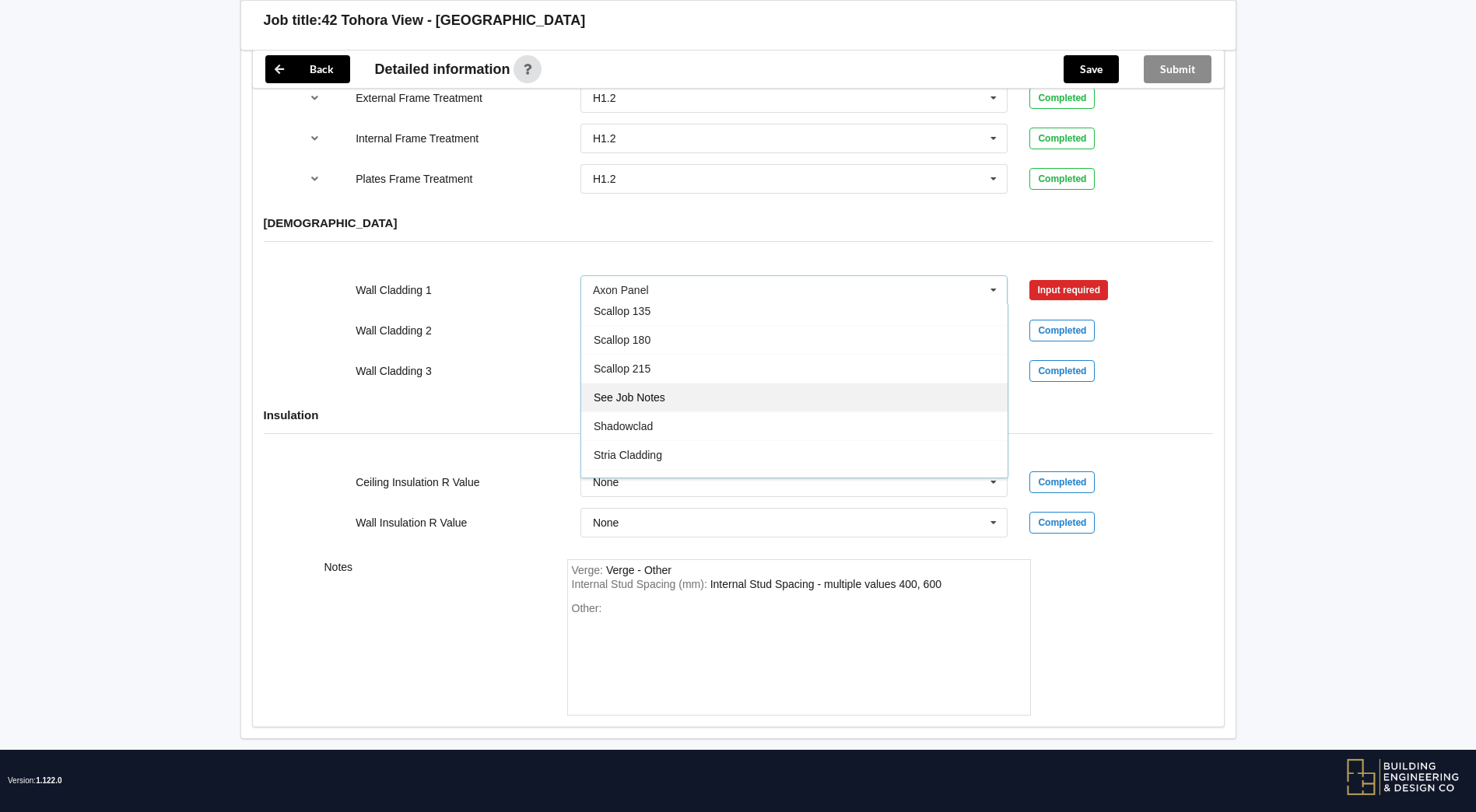
click at [694, 383] on div "See Job Notes" at bounding box center [794, 397] width 427 height 29
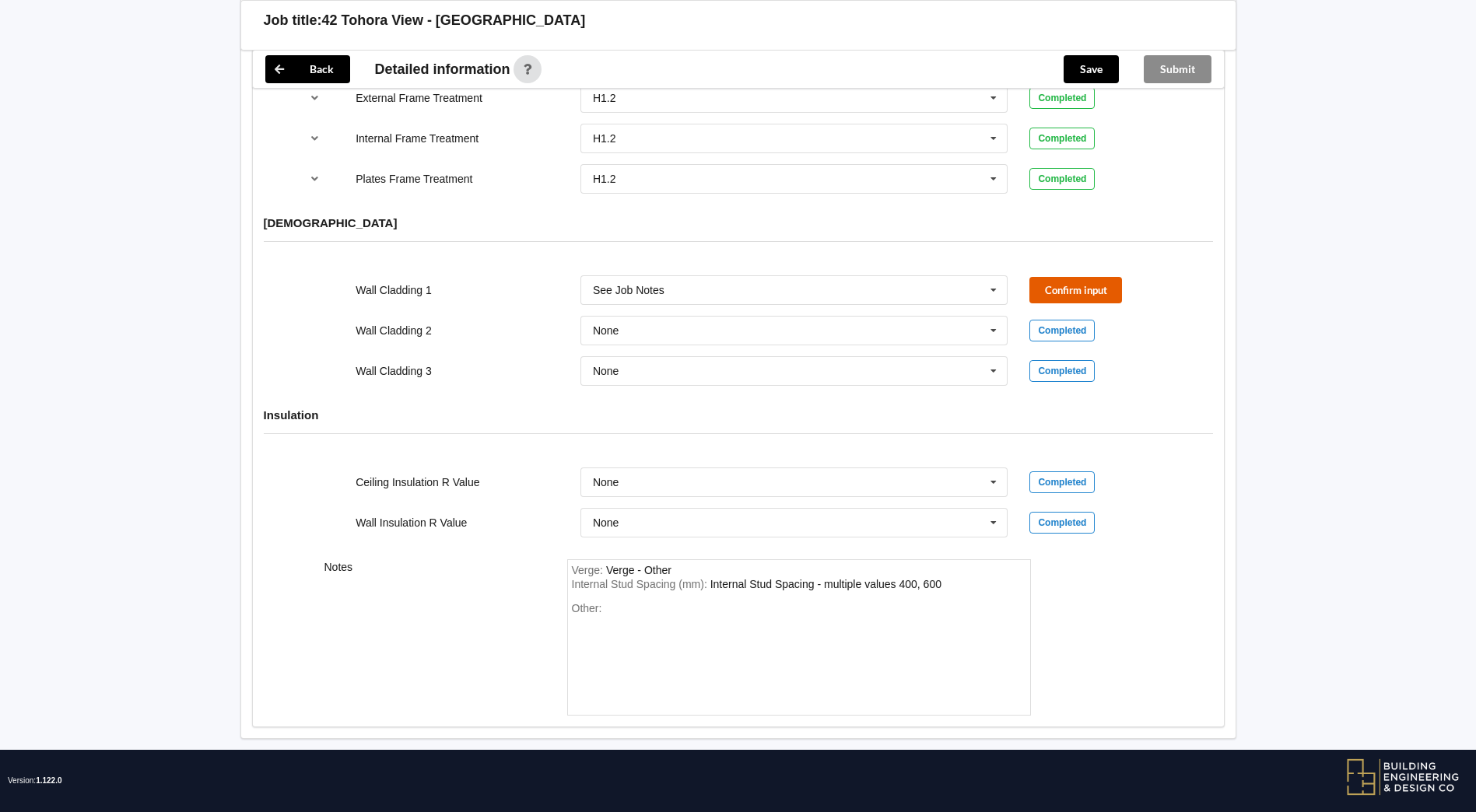
click at [1085, 281] on button "Confirm input" at bounding box center [1075, 290] width 93 height 26
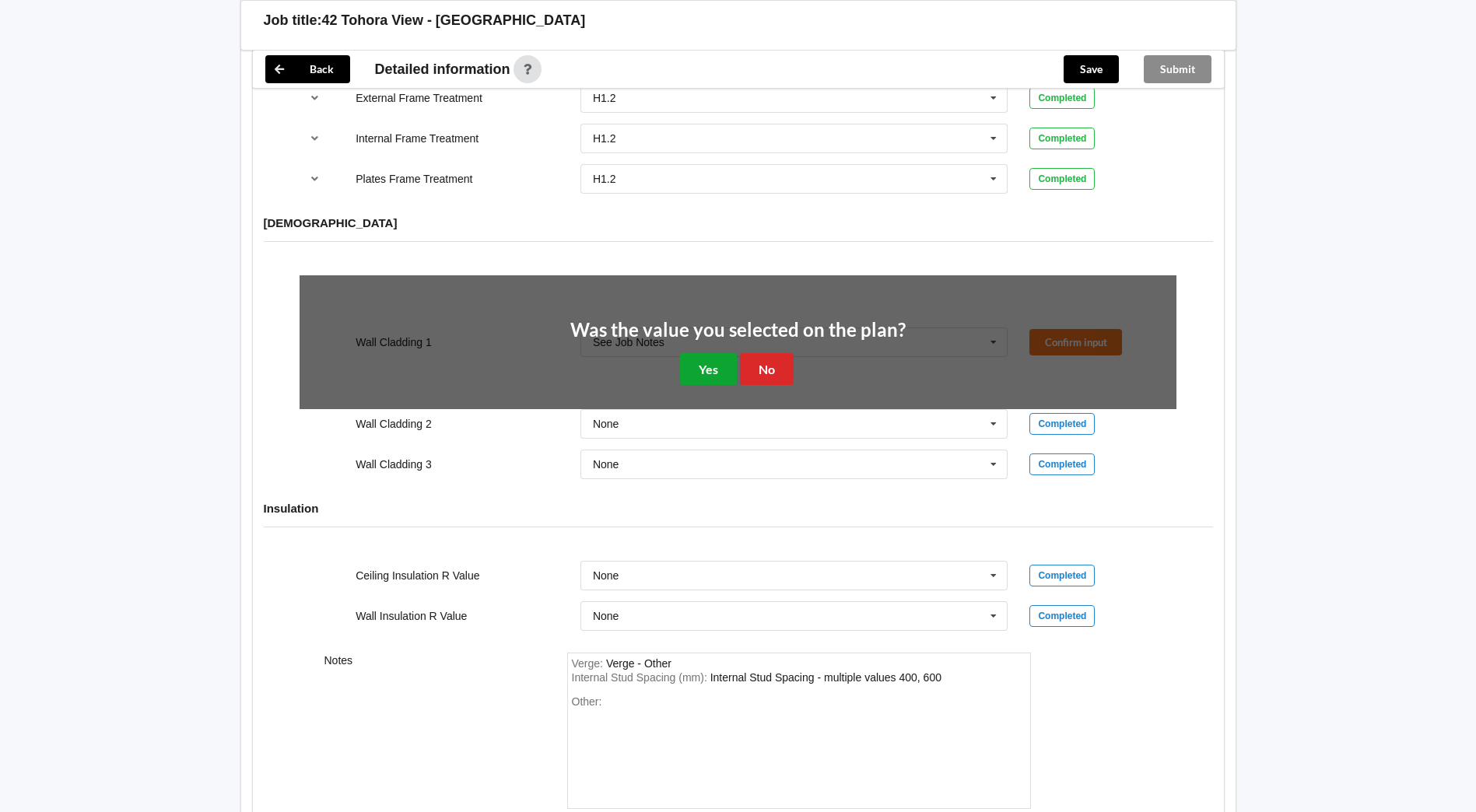
click at [710, 355] on button "Yes" at bounding box center [708, 369] width 57 height 32
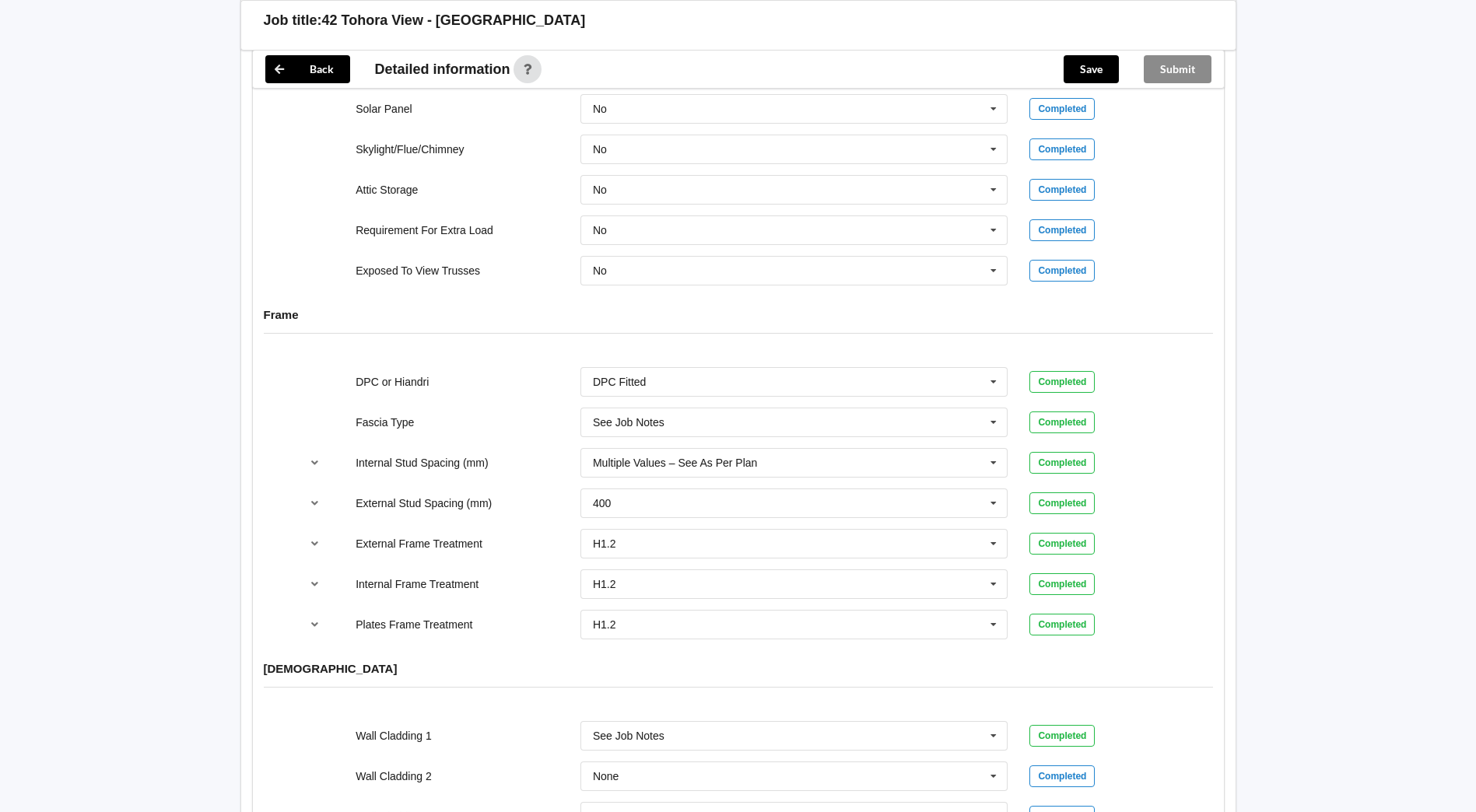
scroll to position [1392, 0]
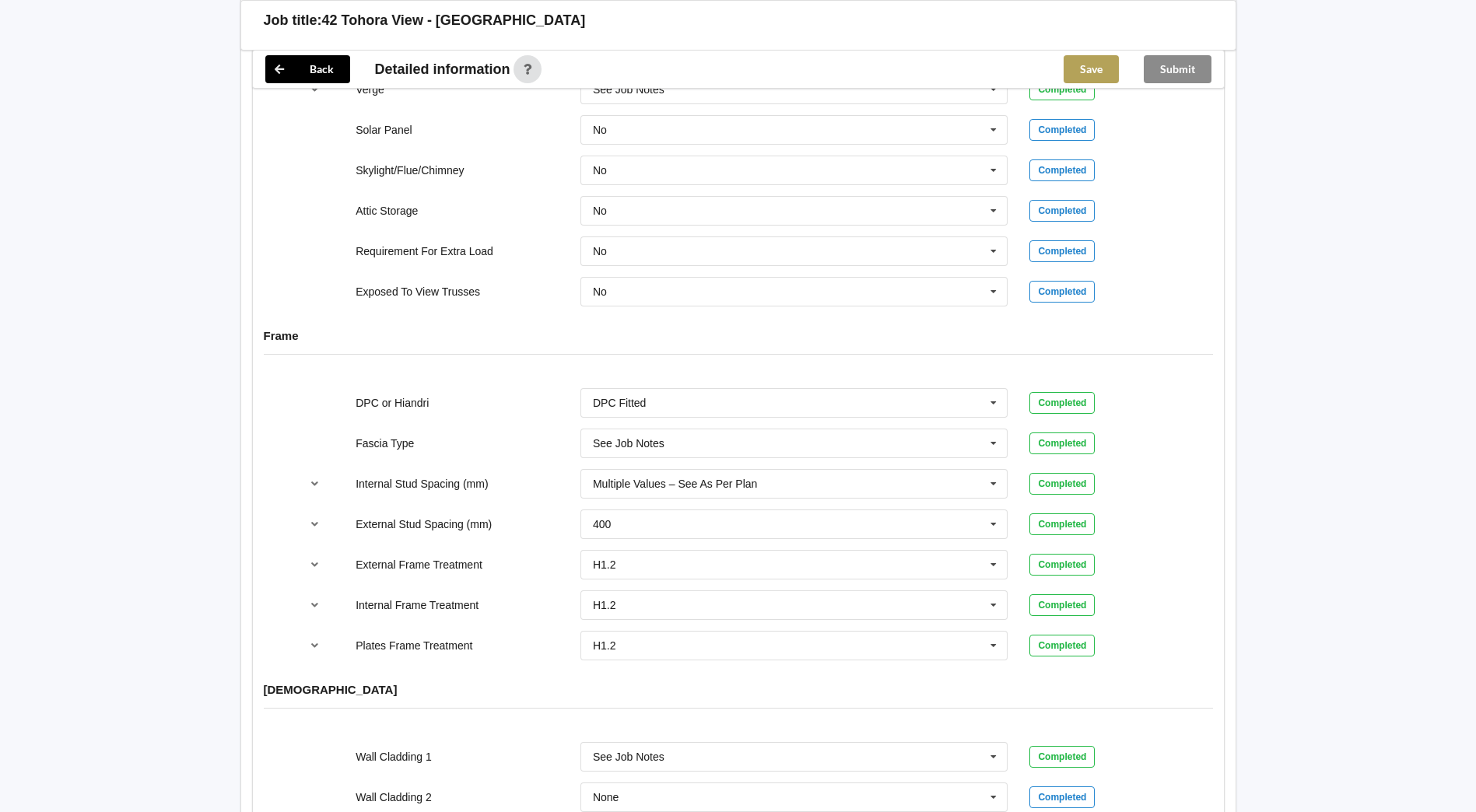
click at [1075, 72] on button "Save" at bounding box center [1090, 69] width 55 height 28
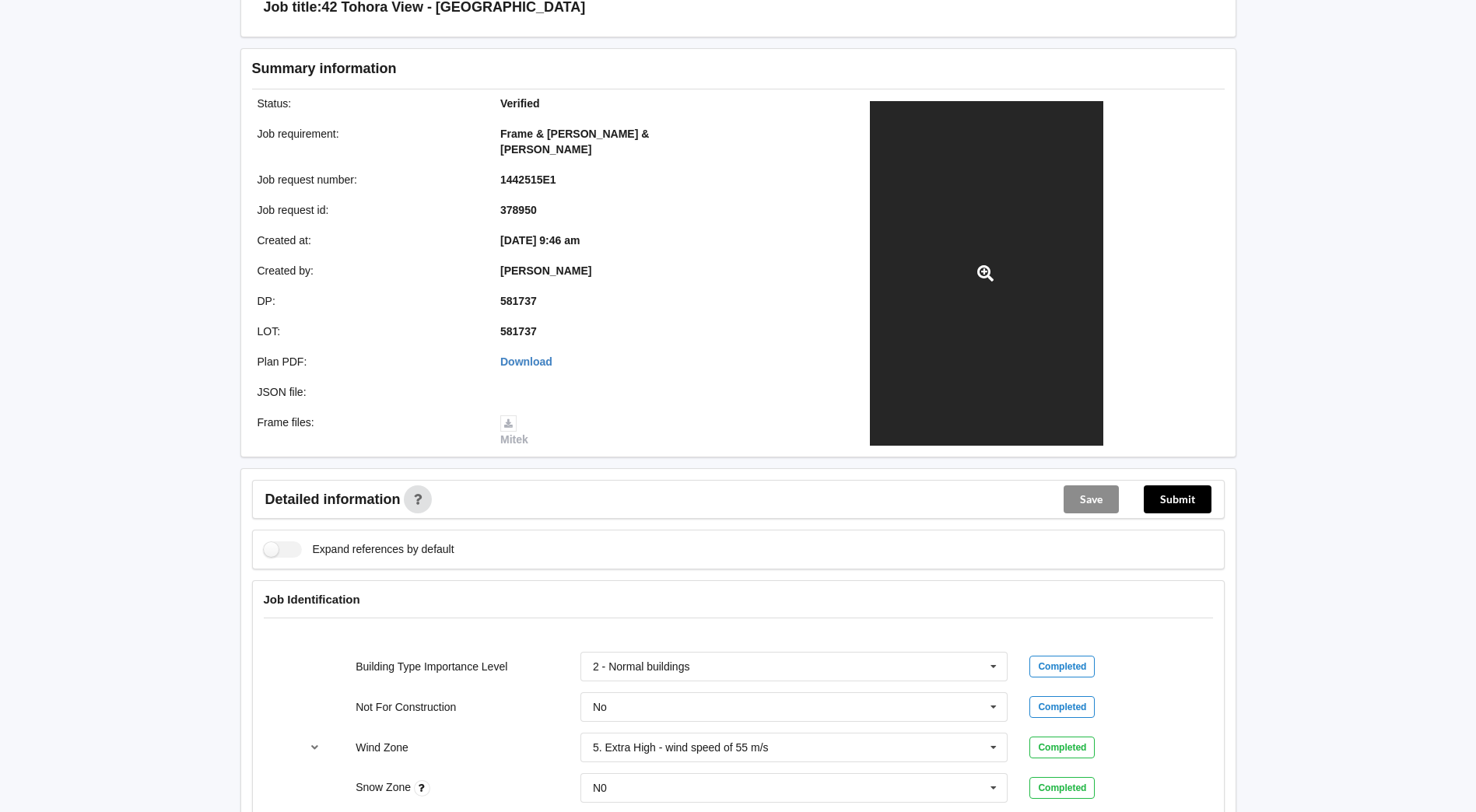
scroll to position [0, 0]
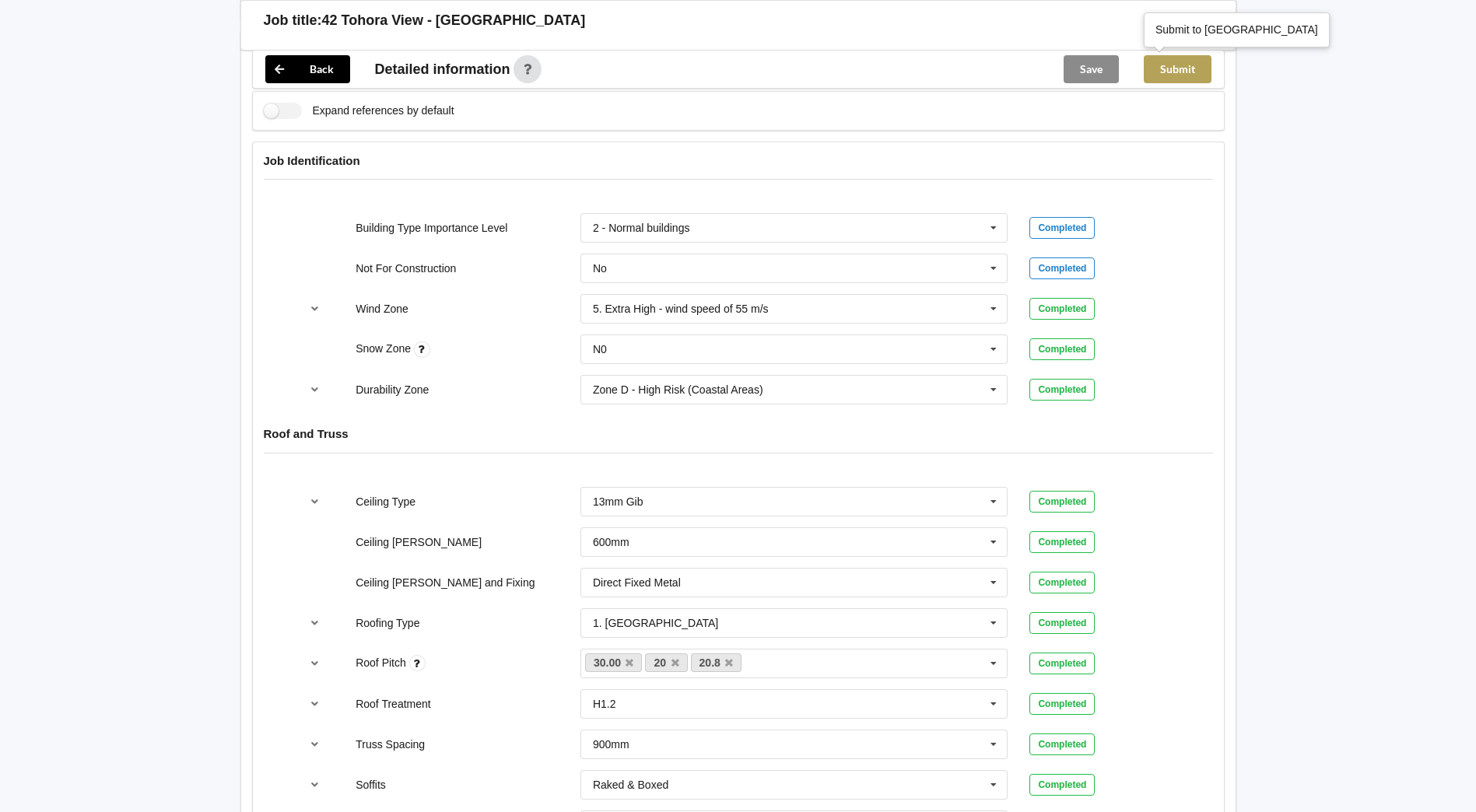
click at [1180, 70] on button "Submit" at bounding box center [1178, 69] width 68 height 28
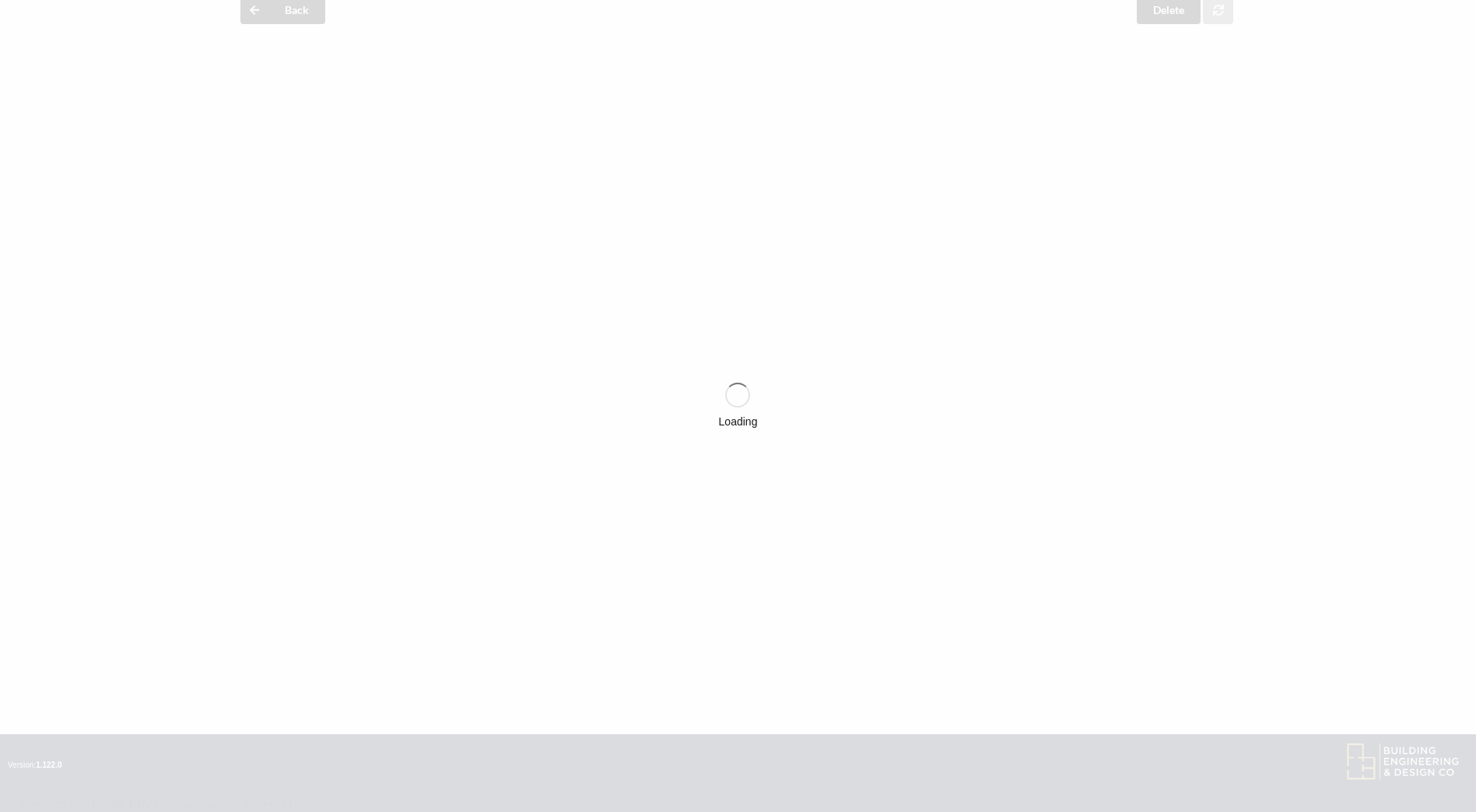
scroll to position [544, 0]
